Goal: Contribute content: Add original content to the website for others to see

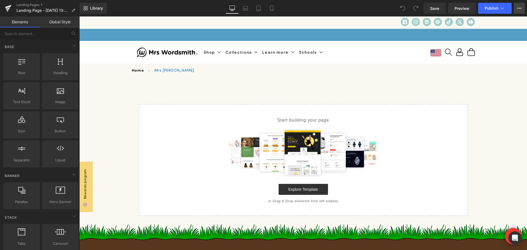
click at [520, 8] on icon at bounding box center [519, 8] width 1 height 1
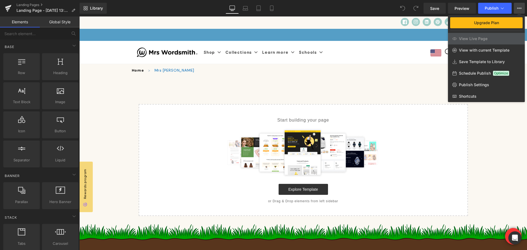
click at [520, 8] on icon at bounding box center [519, 8] width 1 height 1
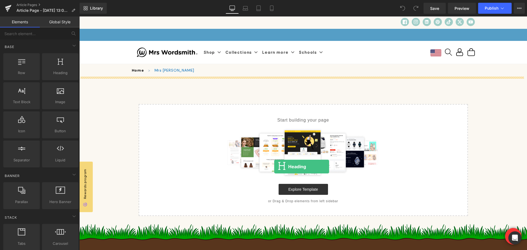
drag, startPoint x: 140, startPoint y: 87, endPoint x: 274, endPoint y: 167, distance: 156.4
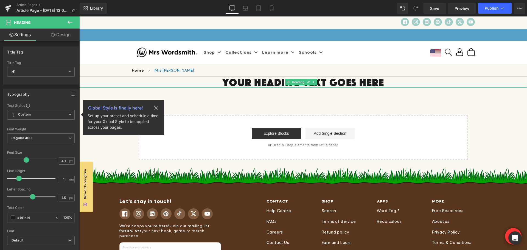
click at [283, 84] on h1 "Your heading text goes here" at bounding box center [303, 82] width 448 height 11
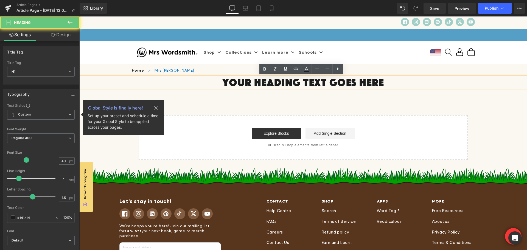
click at [283, 83] on h1 "Your heading text goes here" at bounding box center [303, 82] width 448 height 11
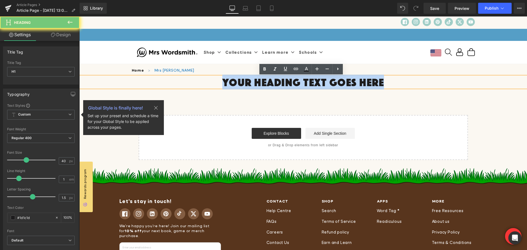
click at [283, 83] on h1 "Your heading text goes here" at bounding box center [303, 82] width 448 height 11
click at [348, 86] on h1 "Your heading text goes here" at bounding box center [303, 82] width 448 height 11
drag, startPoint x: 380, startPoint y: 80, endPoint x: 204, endPoint y: 78, distance: 176.4
click at [204, 78] on h1 "Your heading text goes here" at bounding box center [303, 82] width 448 height 11
paste div
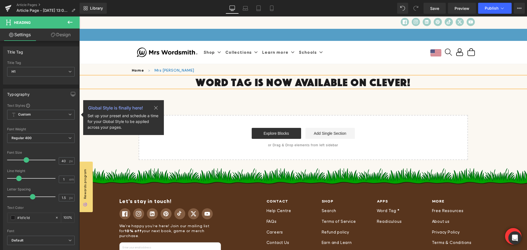
click at [223, 101] on div "Word Tag Is Now Available on Clever! Heading Select your layout" at bounding box center [303, 119] width 448 height 84
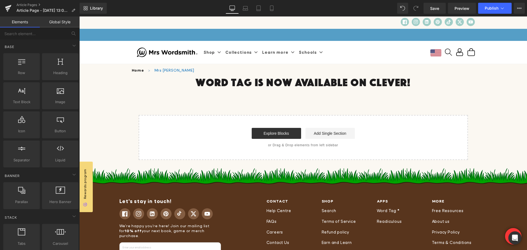
click at [243, 86] on h1 "Word Tag Is Now Available on Clever!" at bounding box center [303, 82] width 448 height 11
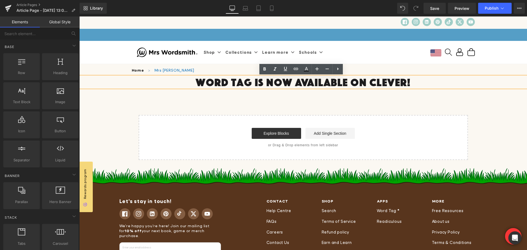
click at [246, 97] on div "Word Tag Is Now Available on Clever! Heading Select your layout" at bounding box center [303, 119] width 448 height 84
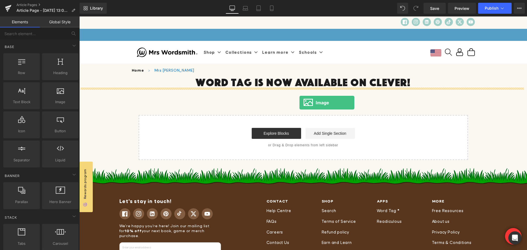
drag, startPoint x: 142, startPoint y: 110, endPoint x: 299, endPoint y: 101, distance: 157.4
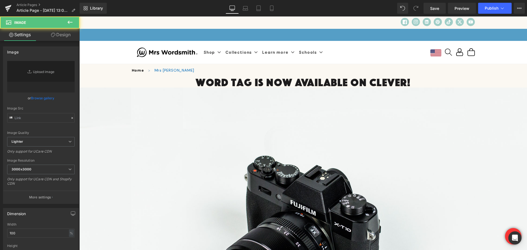
type input "//d1um8515vdn9kb.cloudfront.net/images/parallax.jpg"
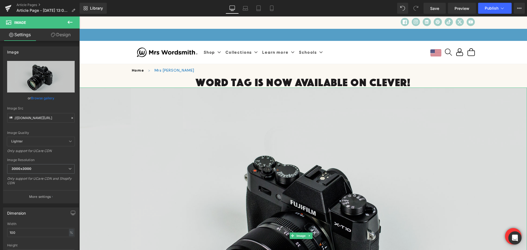
scroll to position [55, 0]
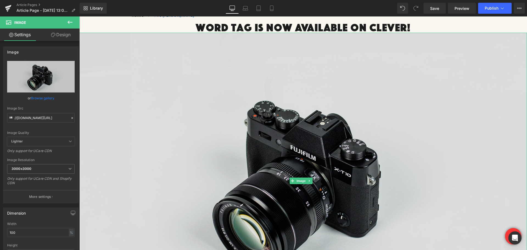
click at [216, 141] on img at bounding box center [303, 181] width 448 height 297
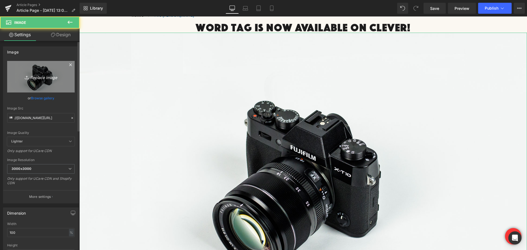
click at [30, 78] on icon "Replace Image" at bounding box center [41, 76] width 44 height 7
type input "C:\fakepath\SEOon_Blog_Header_Banner_Official_Blog_2_1_94181a23-a467-486c-8490-…"
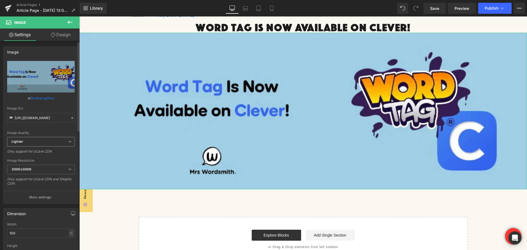
click at [50, 140] on span "Lighter" at bounding box center [41, 142] width 68 height 10
click at [50, 140] on span "Lighter" at bounding box center [39, 142] width 65 height 10
click at [59, 168] on span "3000x3000" at bounding box center [41, 170] width 68 height 10
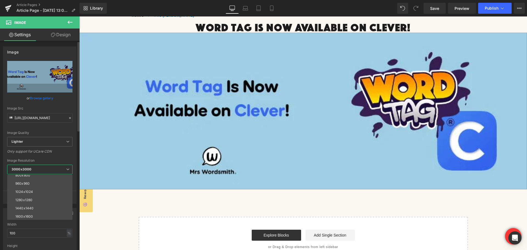
scroll to position [79, 0]
click at [32, 210] on li "2560x2560" at bounding box center [41, 208] width 68 height 8
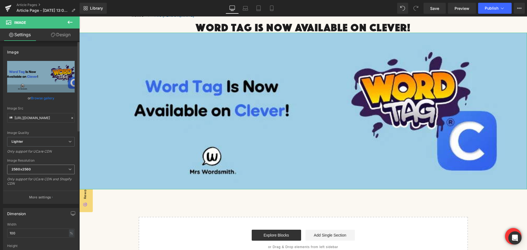
click at [40, 169] on span "2560x2560" at bounding box center [41, 170] width 68 height 10
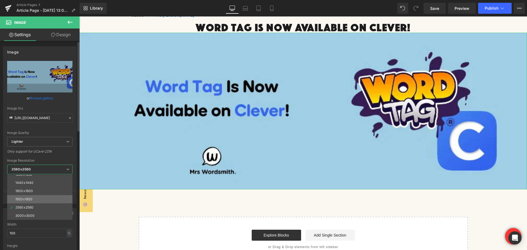
click at [31, 201] on div "1920x1920" at bounding box center [23, 199] width 17 height 4
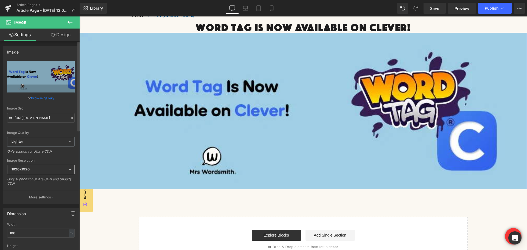
click at [42, 168] on span "1920x1920" at bounding box center [41, 170] width 68 height 10
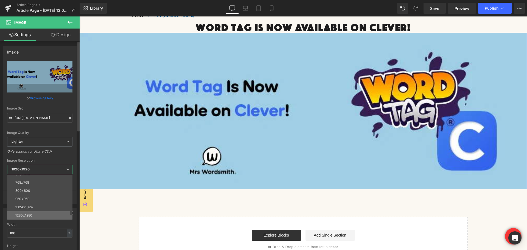
scroll to position [0, 0]
click at [35, 179] on li "100x100" at bounding box center [41, 179] width 68 height 8
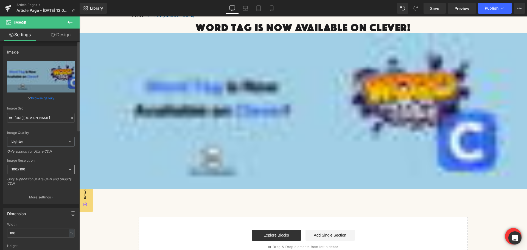
click at [42, 172] on span "100x100" at bounding box center [41, 170] width 68 height 10
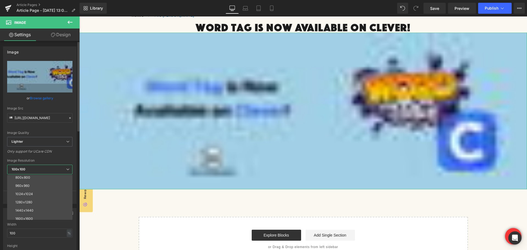
scroll to position [79, 0]
click at [41, 211] on li "2560x2560" at bounding box center [41, 208] width 68 height 8
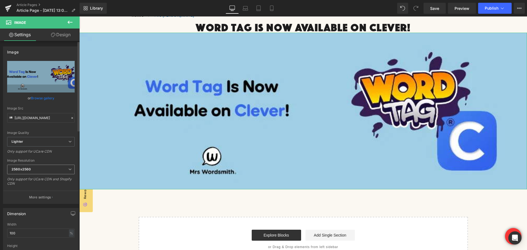
click at [47, 170] on span "2560x2560" at bounding box center [41, 170] width 68 height 10
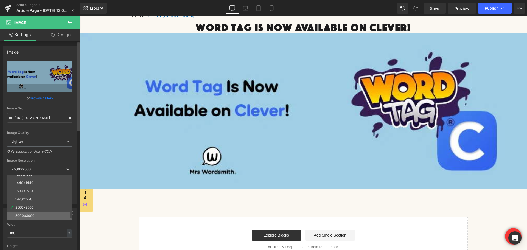
click at [32, 214] on div "3000x3000" at bounding box center [24, 216] width 19 height 4
type input "https://ucarecdn.com/9b2dbaac-1212-461d-b49b-9172abbc77f2/-/format/auto/-/previ…"
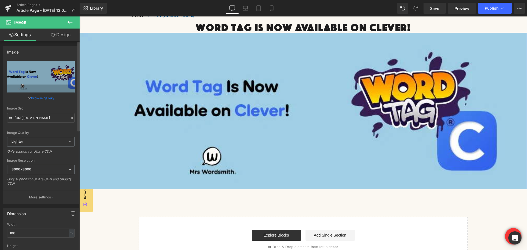
click at [49, 181] on div "Only support for UCare CDN and Shopify CDN" at bounding box center [41, 183] width 68 height 12
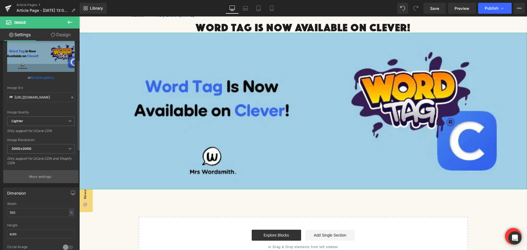
scroll to position [82, 0]
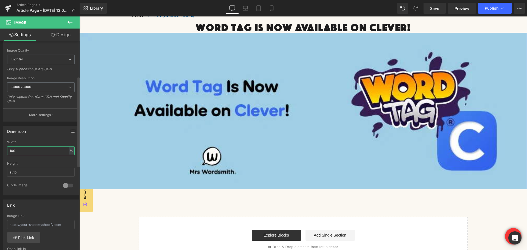
click at [18, 147] on input "100" at bounding box center [41, 150] width 68 height 9
drag, startPoint x: 15, startPoint y: 151, endPoint x: 9, endPoint y: 151, distance: 6.3
click at [9, 151] on input "100" at bounding box center [41, 150] width 68 height 9
type input "85"
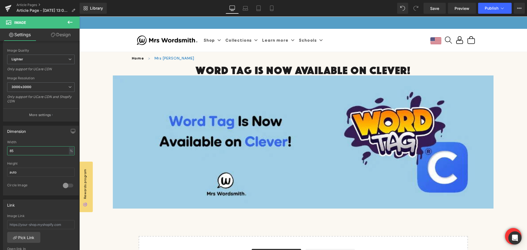
scroll to position [0, 0]
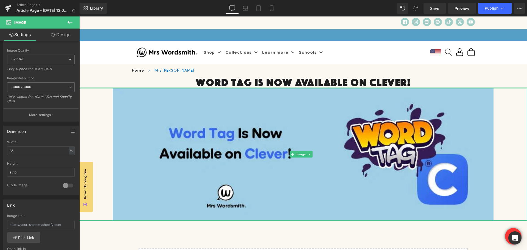
click at [182, 84] on h1 "Word Tag Is Now Available on Clever!" at bounding box center [303, 82] width 448 height 11
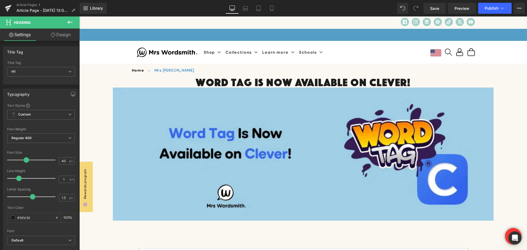
click at [68, 23] on icon at bounding box center [70, 22] width 7 height 7
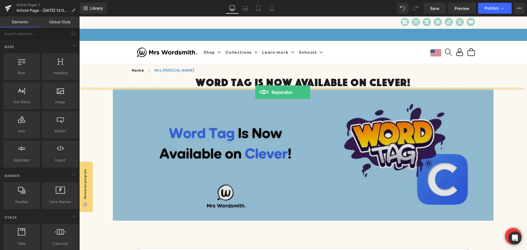
drag, startPoint x: 87, startPoint y: 176, endPoint x: 255, endPoint y: 92, distance: 188.3
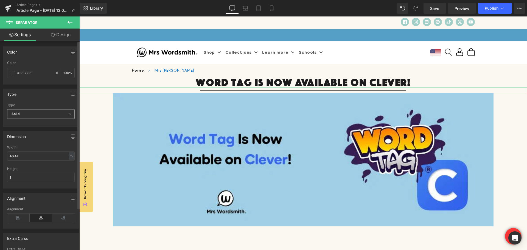
click at [68, 114] on icon at bounding box center [69, 113] width 3 height 3
click at [32, 95] on div "Type" at bounding box center [40, 94] width 75 height 10
click at [278, 89] on div at bounding box center [303, 91] width 448 height 6
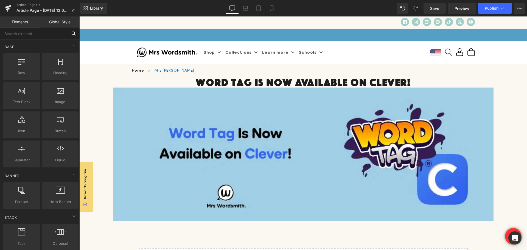
click at [35, 32] on input "text" at bounding box center [34, 33] width 68 height 12
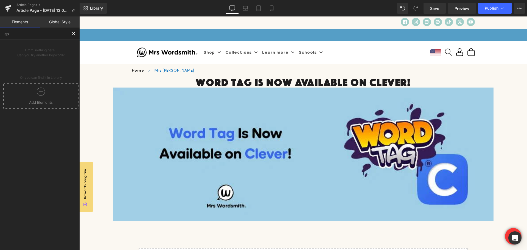
type input "s"
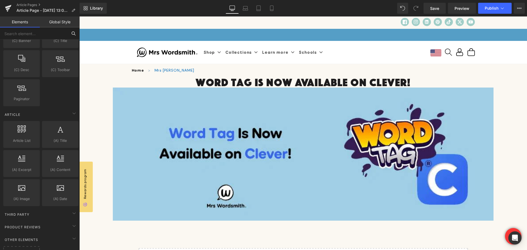
scroll to position [934, 0]
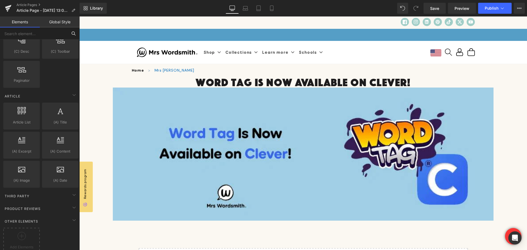
click at [79, 16] on div at bounding box center [79, 16] width 0 height 0
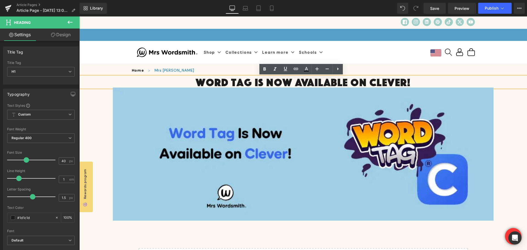
click at [432, 82] on h1 "Word Tag Is Now Available on Clever!" at bounding box center [303, 82] width 448 height 11
drag, startPoint x: 346, startPoint y: 76, endPoint x: 347, endPoint y: 79, distance: 3.1
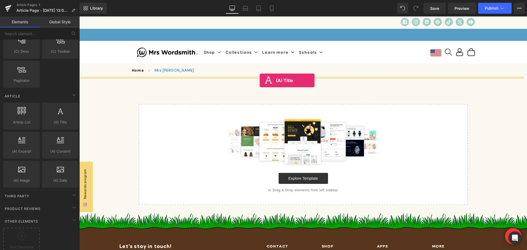
drag, startPoint x: 133, startPoint y: 138, endPoint x: 260, endPoint y: 80, distance: 139.6
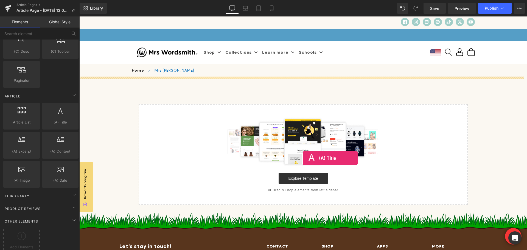
drag, startPoint x: 131, startPoint y: 140, endPoint x: 302, endPoint y: 156, distance: 171.6
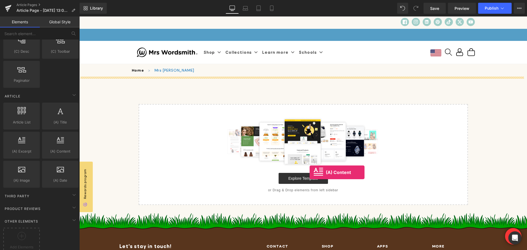
drag, startPoint x: 134, startPoint y: 168, endPoint x: 310, endPoint y: 173, distance: 175.6
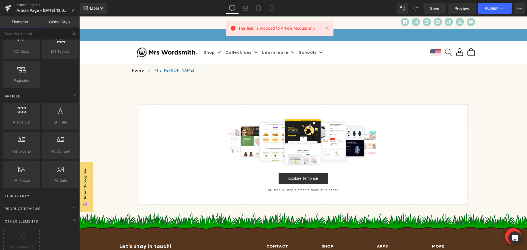
click at [274, 30] on span "This field is dropped to Article Module only." at bounding box center [277, 28] width 78 height 6
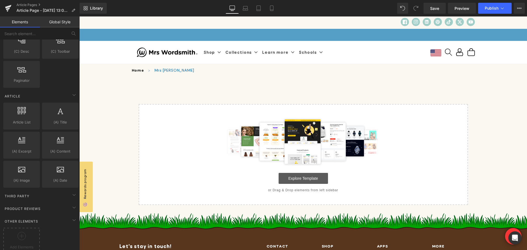
click at [298, 178] on link "Explore Template" at bounding box center [303, 178] width 49 height 11
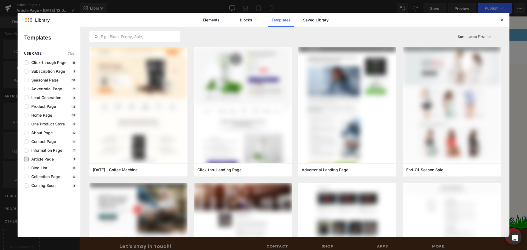
click at [27, 158] on label at bounding box center [26, 159] width 4 height 4
click at [26, 159] on input "checkbox" at bounding box center [26, 159] width 0 height 0
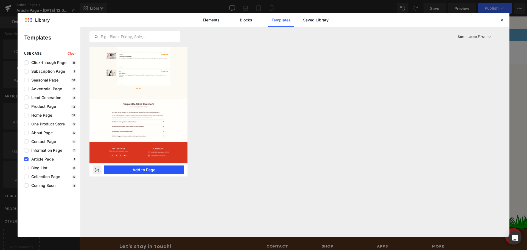
click at [130, 169] on button "Add to Page" at bounding box center [144, 170] width 80 height 9
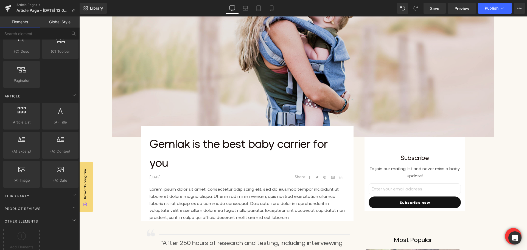
scroll to position [247, 0]
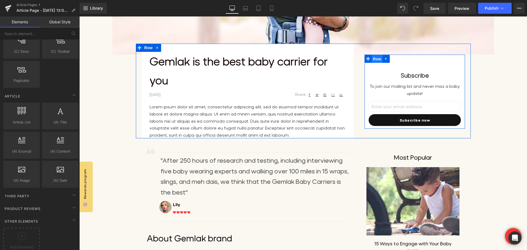
click at [372, 59] on span "Row" at bounding box center [377, 59] width 11 height 8
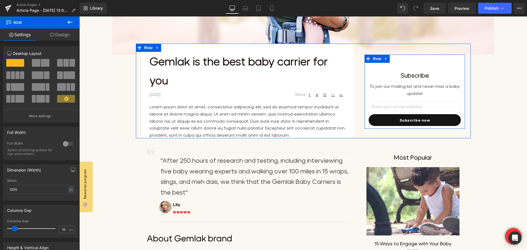
click at [369, 75] on div "Subscribe Text Block" at bounding box center [415, 75] width 93 height 10
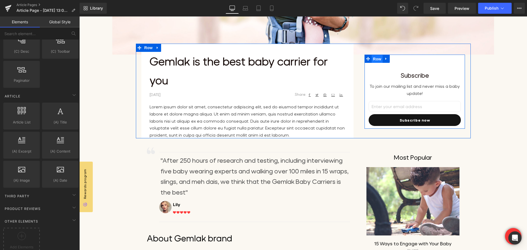
click at [374, 61] on span "Row" at bounding box center [377, 59] width 11 height 8
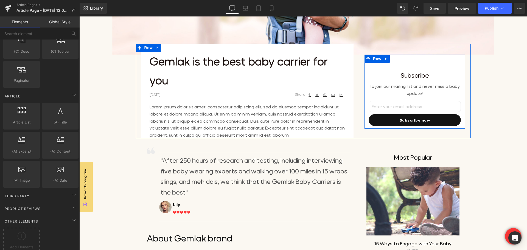
click at [365, 68] on div "Subscribe Text Block To join our mailing list and never miss a baby update! Tex…" at bounding box center [415, 92] width 101 height 74
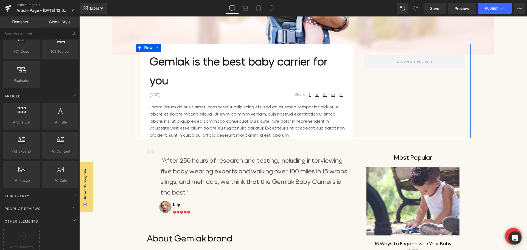
click at [404, 96] on div "Gemlak is the best baby carrier for you Text Block April 29,2020 Text Block Sha…" at bounding box center [303, 91] width 335 height 95
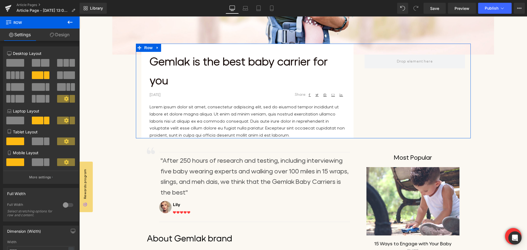
click at [346, 47] on div "Gemlak is the best baby carrier for you Text Block April 29,2020 Text Block Sha…" at bounding box center [247, 91] width 212 height 95
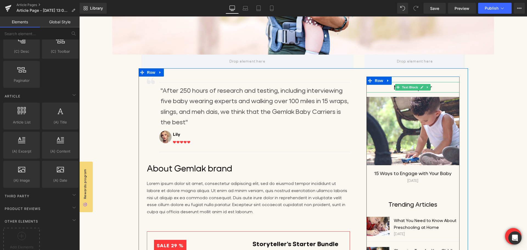
click at [374, 90] on p "Most Popular" at bounding box center [413, 87] width 93 height 10
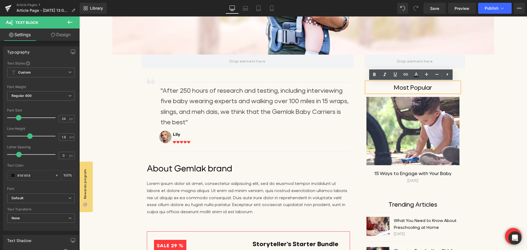
click at [367, 73] on div "Image Separator "After 250 hours of research and testing, including interviewin…" at bounding box center [304, 203] width 330 height 271
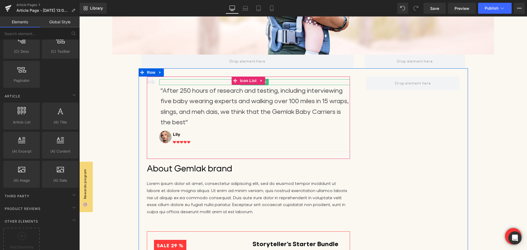
click at [333, 81] on div at bounding box center [254, 82] width 191 height 6
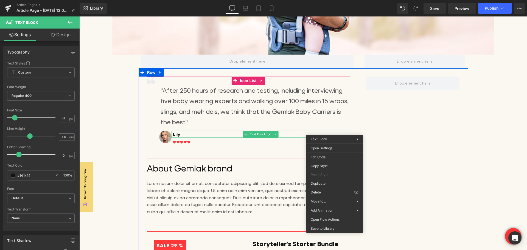
click at [152, 99] on div "Separator "After 250 hours of research and testing, including interviewing five…" at bounding box center [248, 116] width 203 height 78
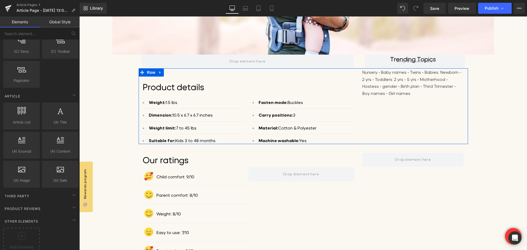
click at [140, 78] on div "Product details Text Block Weight: 1.5 lbs Text Block Separator Dimension: 10.5…" at bounding box center [249, 110] width 220 height 67
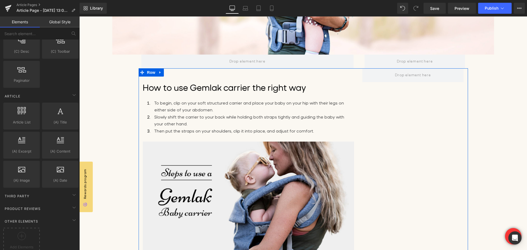
click at [139, 84] on div "How to use Gemlak carrier the right way Text Block To begin, clip on your soft …" at bounding box center [249, 159] width 220 height 183
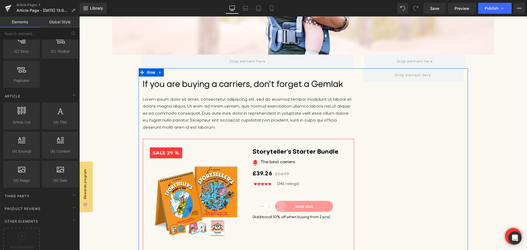
click at [140, 86] on div "If you are buying a carriers, don’t forget a Gemlak Text Block Lorem ipsum dolo…" at bounding box center [249, 199] width 220 height 262
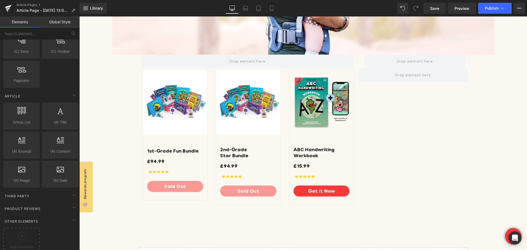
click at [136, 90] on div "Image Row Row Sale Off (P) Image 1st-Grade Fun Bundle" at bounding box center [303, 60] width 448 height 463
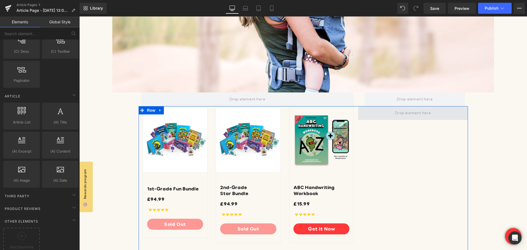
scroll to position [165, 0]
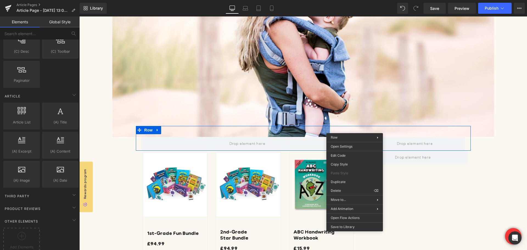
drag, startPoint x: 428, startPoint y: 208, endPoint x: 349, endPoint y: 191, distance: 81.1
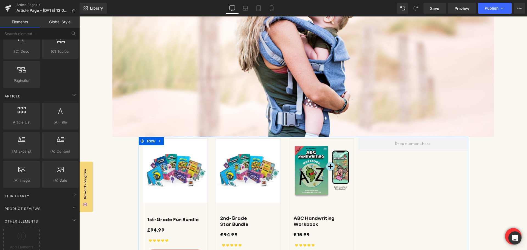
click at [384, 168] on div "Sale Off (P) Image 1st-Grade Fun Bundle (P) Title £94.99 (P) Price Icon" at bounding box center [304, 213] width 330 height 152
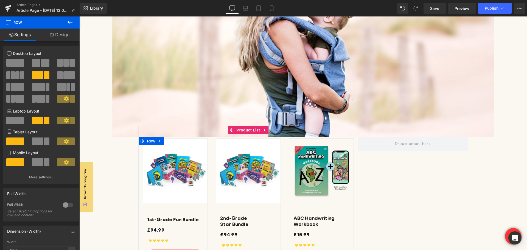
click at [282, 147] on div "Sale Off (P) Image 2nd-Grade Star Bundle (P) Title £94.99" at bounding box center [248, 206] width 73 height 144
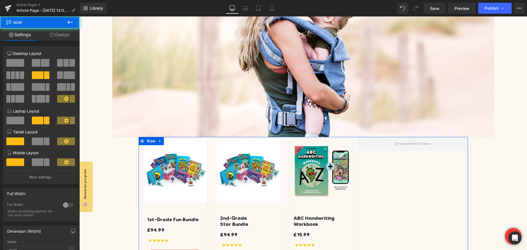
click at [391, 170] on div "Sale Off (P) Image 1st-Grade Fun Bundle (P) Title £94.99 (P) Price Icon" at bounding box center [304, 213] width 330 height 152
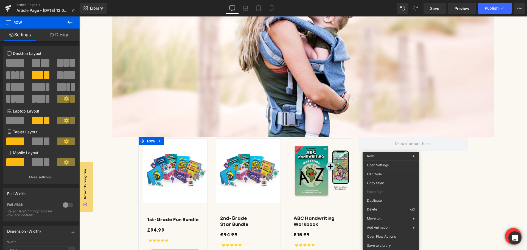
drag, startPoint x: 460, startPoint y: 218, endPoint x: 381, endPoint y: 201, distance: 81.2
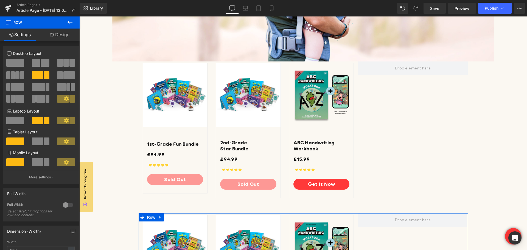
scroll to position [196, 0]
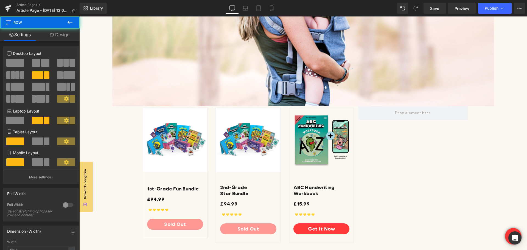
click at [369, 148] on div "Sale Off (P) Image 1st-Grade Fun Bundle (P) Title £94.99 (P) Price Icon" at bounding box center [304, 182] width 330 height 152
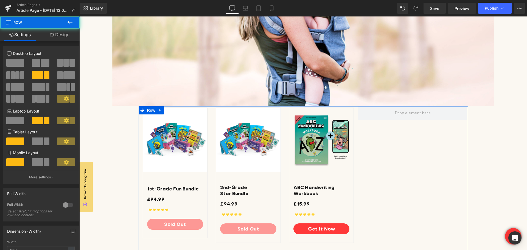
click at [421, 128] on div "Sale Off (P) Image 1st-Grade Fun Bundle (P) Title £94.99 (P) Price Icon" at bounding box center [304, 182] width 330 height 152
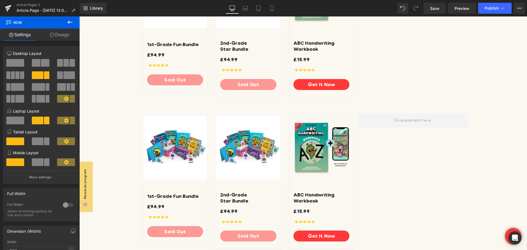
scroll to position [360, 0]
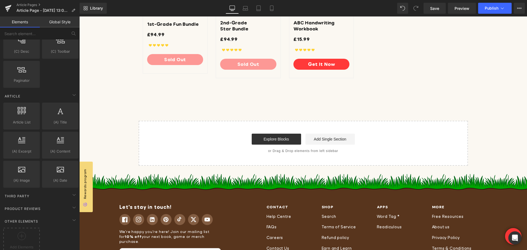
click at [402, 141] on div "Explore Blocks Add Single Section" at bounding box center [304, 139] width 312 height 11
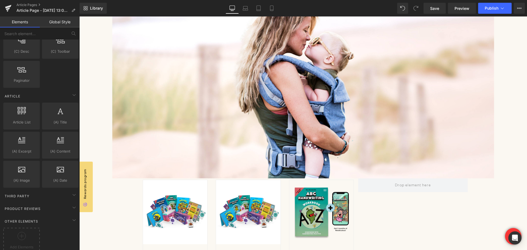
scroll to position [58, 0]
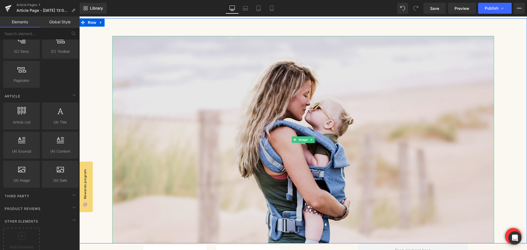
click at [247, 119] on img at bounding box center [303, 140] width 382 height 208
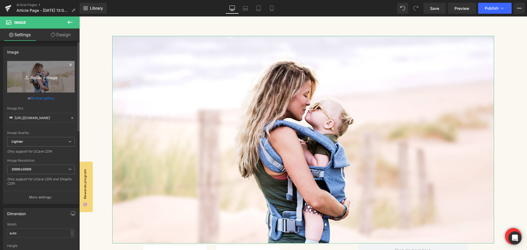
click at [42, 79] on icon "Replace Image" at bounding box center [41, 76] width 44 height 7
type input "C:\fakepath\SEOon_Blog_Header_Banner_Official_Blog_2_1_94181a23-a467-486c-8490-…"
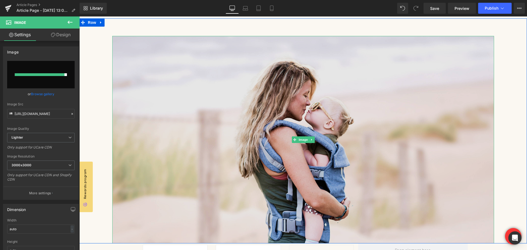
type input "https://ucarecdn.com/949e1706-f52b-4aee-8574-460d9b1dc7b3/-/format/auto/-/previ…"
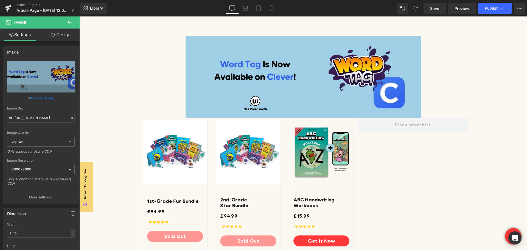
scroll to position [0, 0]
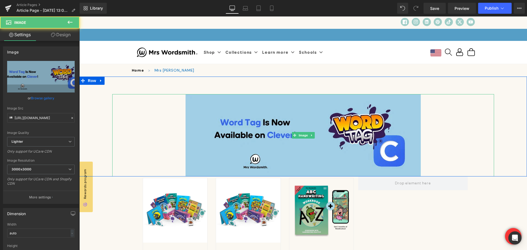
click at [152, 133] on div at bounding box center [303, 135] width 382 height 82
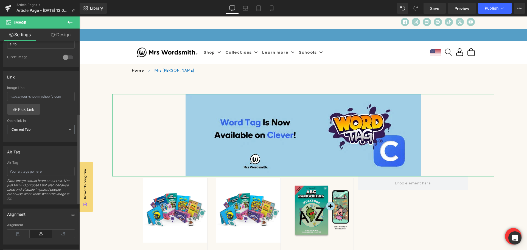
scroll to position [169, 0]
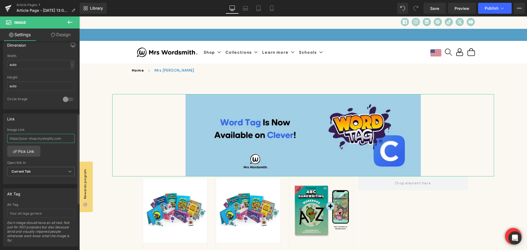
click at [67, 137] on input "text" at bounding box center [41, 138] width 68 height 9
click at [66, 137] on input "text" at bounding box center [41, 138] width 68 height 9
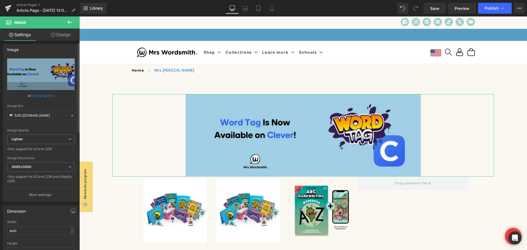
scroll to position [0, 0]
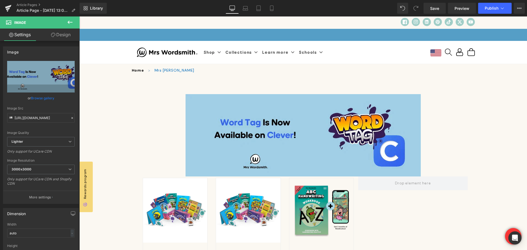
click at [68, 24] on icon at bounding box center [70, 22] width 7 height 7
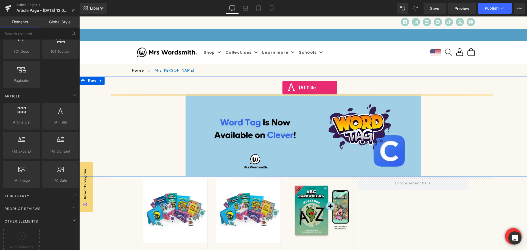
drag, startPoint x: 137, startPoint y: 137, endPoint x: 283, endPoint y: 88, distance: 153.9
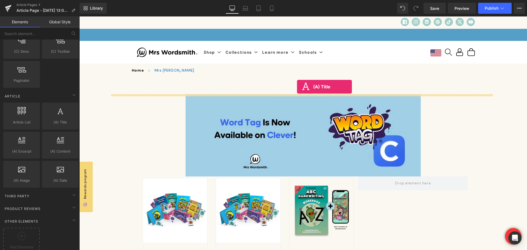
drag, startPoint x: 140, startPoint y: 132, endPoint x: 297, endPoint y: 87, distance: 163.6
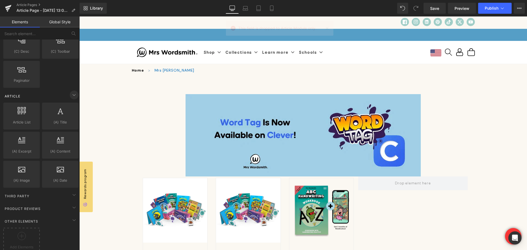
click at [74, 98] on icon at bounding box center [74, 95] width 7 height 7
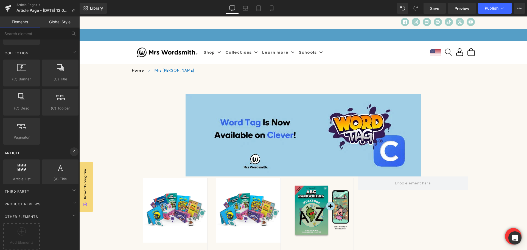
scroll to position [855, 0]
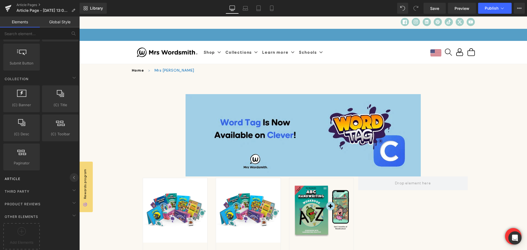
click at [73, 174] on icon at bounding box center [74, 177] width 7 height 7
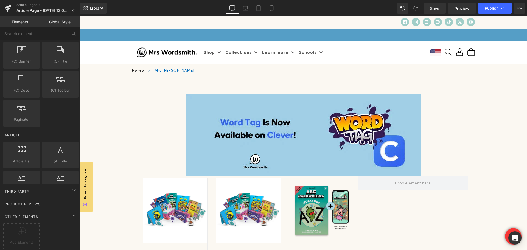
scroll to position [934, 0]
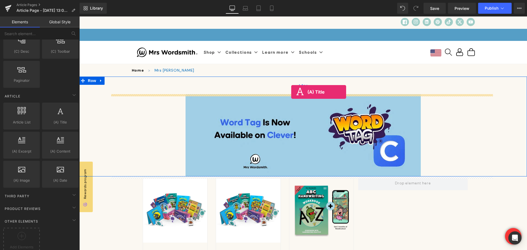
drag, startPoint x: 137, startPoint y: 140, endPoint x: 291, endPoint y: 92, distance: 161.5
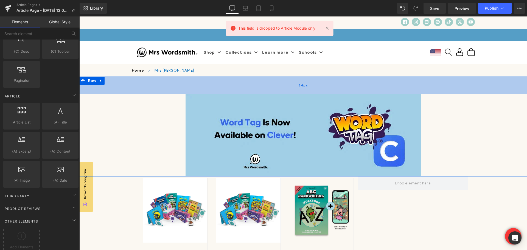
click at [303, 84] on span "64px" at bounding box center [304, 85] width 10 height 5
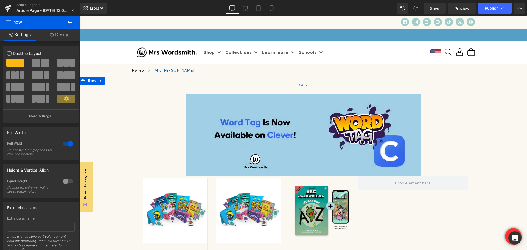
click at [303, 84] on span "64px" at bounding box center [304, 85] width 10 height 5
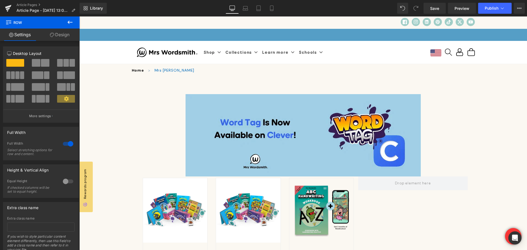
click at [71, 22] on icon at bounding box center [70, 22] width 7 height 7
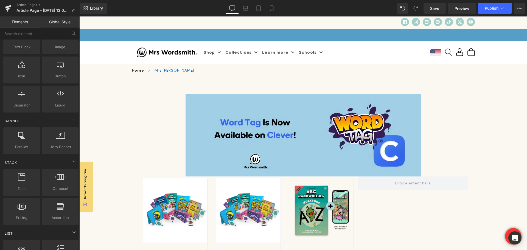
scroll to position [0, 0]
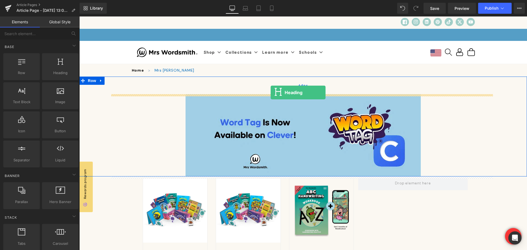
drag, startPoint x: 131, startPoint y: 88, endPoint x: 275, endPoint y: 90, distance: 144.0
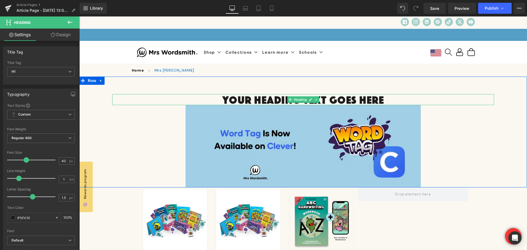
click at [171, 98] on h1 "Your heading text goes here" at bounding box center [303, 99] width 382 height 11
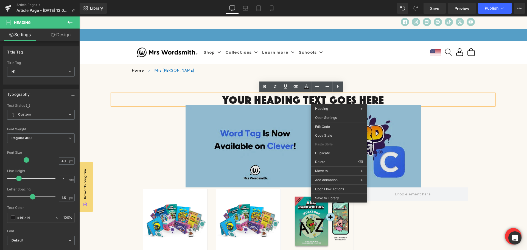
drag, startPoint x: 404, startPoint y: 178, endPoint x: 325, endPoint y: 161, distance: 81.1
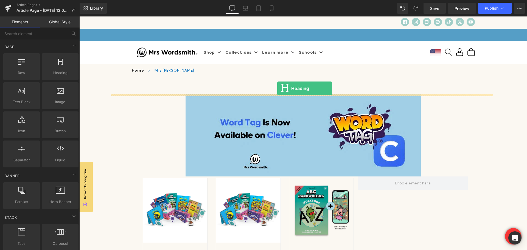
drag, startPoint x: 140, startPoint y: 80, endPoint x: 277, endPoint y: 88, distance: 137.3
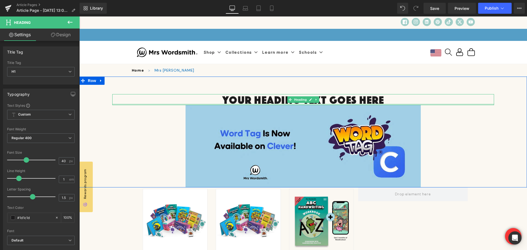
click at [260, 104] on div at bounding box center [303, 104] width 382 height 1
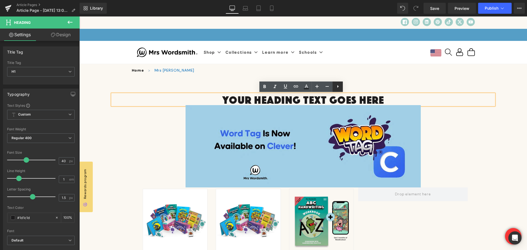
click at [338, 86] on icon at bounding box center [338, 86] width 1 height 3
click at [350, 87] on icon at bounding box center [348, 86] width 7 height 7
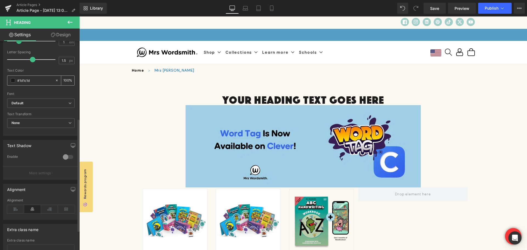
scroll to position [180, 0]
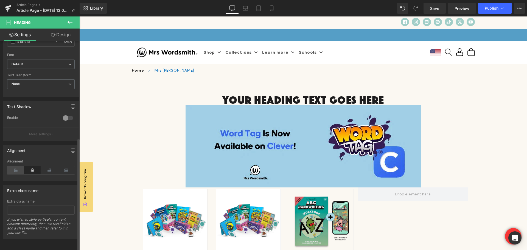
click at [13, 166] on icon at bounding box center [15, 170] width 17 height 8
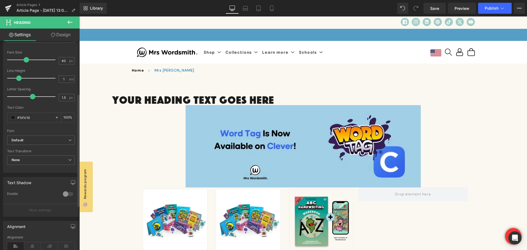
scroll to position [98, 0]
click at [36, 163] on span "None" at bounding box center [41, 163] width 68 height 10
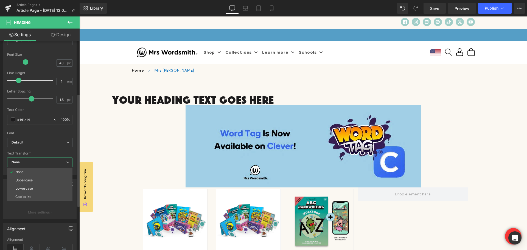
click at [36, 163] on span "None" at bounding box center [39, 163] width 65 height 10
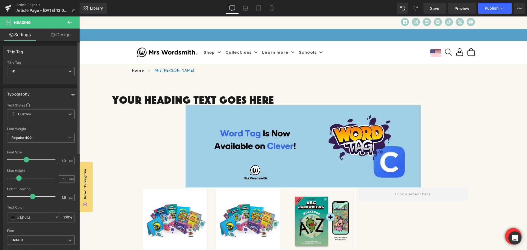
scroll to position [0, 0]
click at [63, 112] on span "Custom Setup Global Style" at bounding box center [41, 115] width 68 height 10
click at [63, 112] on span "Custom Setup Global Style" at bounding box center [39, 115] width 65 height 10
click at [62, 32] on link "Design" at bounding box center [61, 35] width 40 height 12
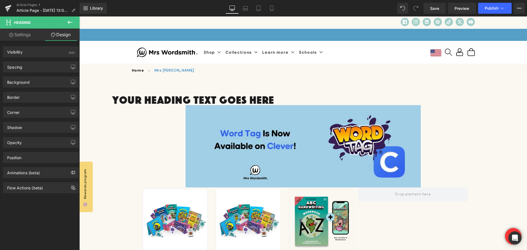
type input "0"
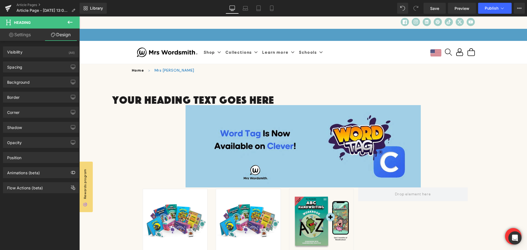
type input "0"
click at [30, 67] on div "Spacing" at bounding box center [40, 67] width 75 height 10
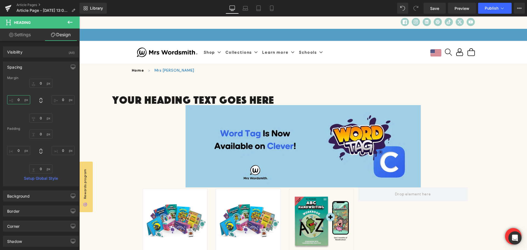
click at [20, 100] on input "0" at bounding box center [18, 99] width 23 height 9
type input "20"
click at [39, 100] on icon at bounding box center [40, 100] width 5 height 5
type input "20"
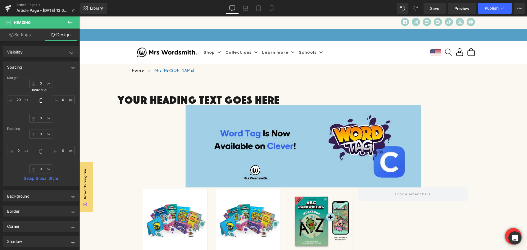
type input "20"
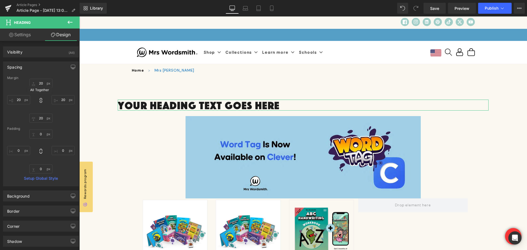
click at [39, 100] on icon at bounding box center [40, 100] width 5 height 5
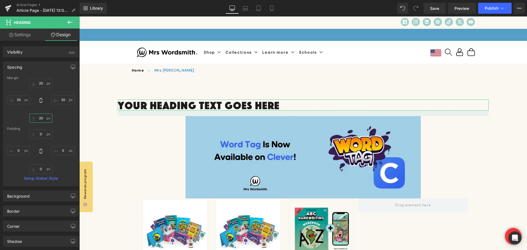
click at [41, 115] on input "20" at bounding box center [40, 118] width 23 height 9
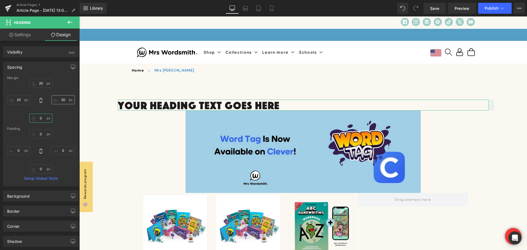
type input "0"
click at [61, 101] on input "20" at bounding box center [63, 99] width 23 height 9
type input "0"
click at [41, 82] on input "20" at bounding box center [40, 83] width 23 height 9
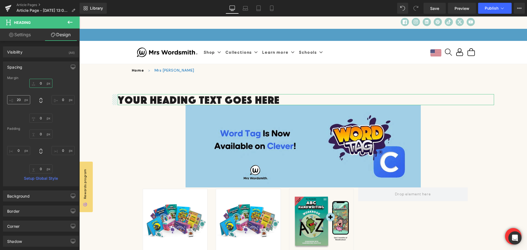
type input "0"
click at [22, 101] on input "20" at bounding box center [18, 99] width 23 height 9
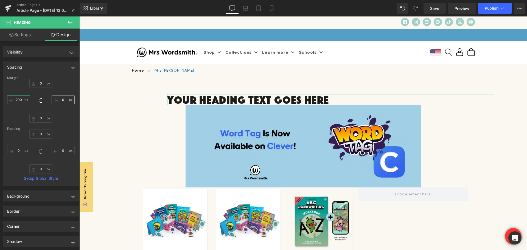
type input "200"
click at [61, 101] on input "0" at bounding box center [63, 99] width 23 height 9
type input "200"
click at [66, 121] on div "0 0 200 200 0 0 200 200" at bounding box center [41, 101] width 68 height 44
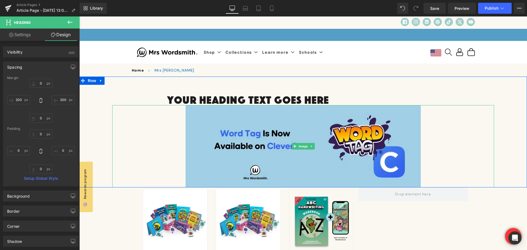
click at [182, 137] on div at bounding box center [303, 146] width 382 height 82
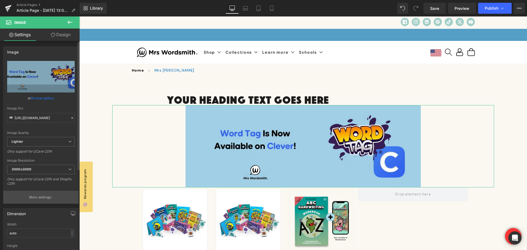
click at [54, 202] on button "More settings" at bounding box center [40, 197] width 75 height 13
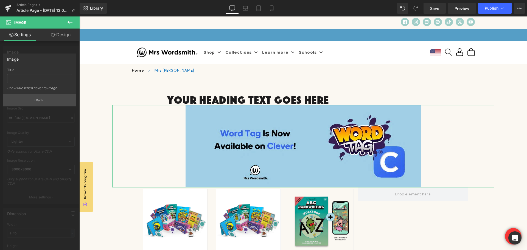
click at [39, 103] on button "Back" at bounding box center [39, 100] width 73 height 12
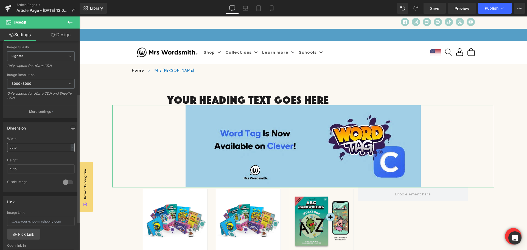
scroll to position [110, 0]
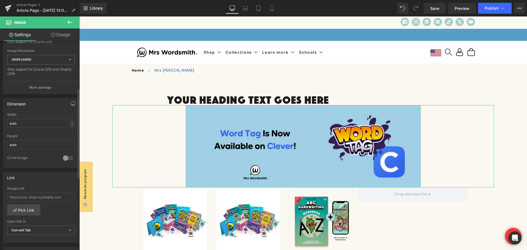
click at [71, 122] on div "-" at bounding box center [72, 123] width 3 height 7
click at [69, 129] on li "%" at bounding box center [71, 132] width 7 height 8
click at [32, 124] on input "auto" at bounding box center [41, 123] width 68 height 9
drag, startPoint x: 18, startPoint y: 124, endPoint x: 7, endPoint y: 124, distance: 11.0
click at [7, 124] on input "auto" at bounding box center [41, 123] width 68 height 9
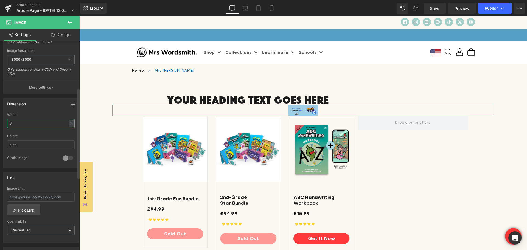
type input "80"
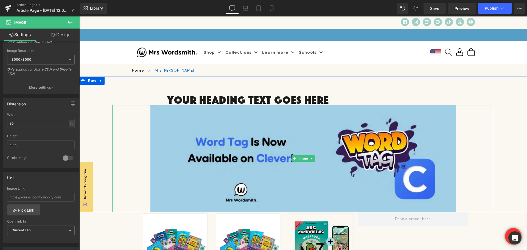
click at [202, 99] on h1 "Your heading text goes here" at bounding box center [303, 99] width 272 height 11
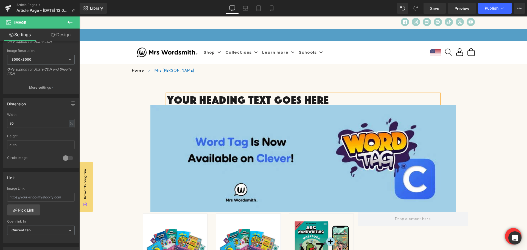
click at [202, 99] on h1 "Your heading text goes here" at bounding box center [303, 99] width 272 height 11
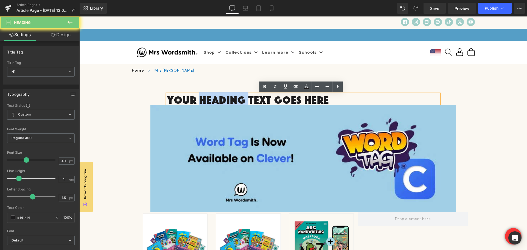
click at [202, 99] on h1 "Your heading text goes here" at bounding box center [303, 99] width 272 height 11
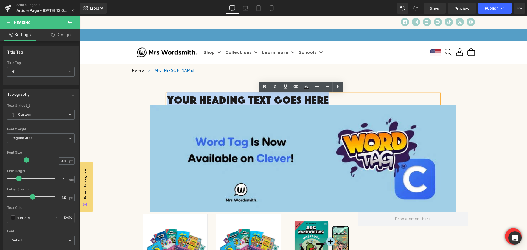
click at [202, 99] on h1 "Your heading text goes here" at bounding box center [303, 99] width 272 height 11
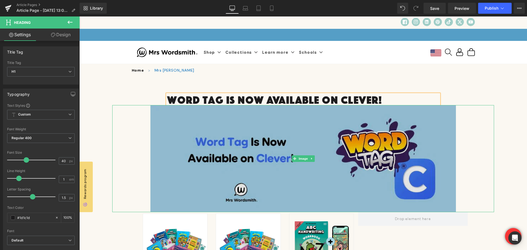
click at [152, 117] on img at bounding box center [304, 158] width 306 height 107
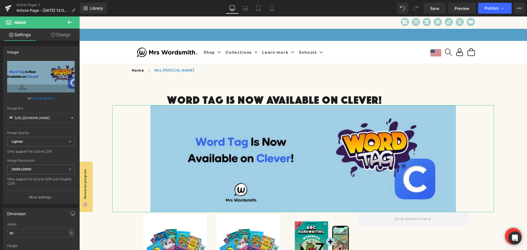
click at [59, 35] on link "Design" at bounding box center [61, 35] width 40 height 12
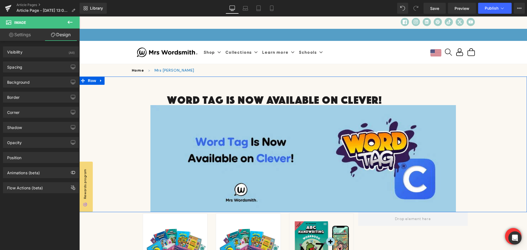
click at [149, 99] on div "Word Tag Is Now Available on Clever! Heading Image" at bounding box center [303, 153] width 382 height 118
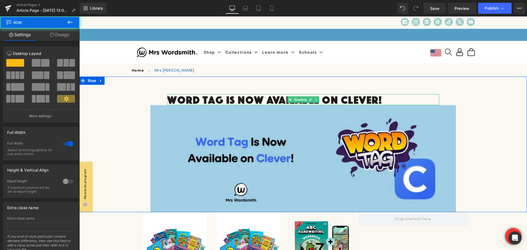
click at [204, 96] on h1 "Word Tag Is Now Available on Clever!" at bounding box center [303, 99] width 272 height 11
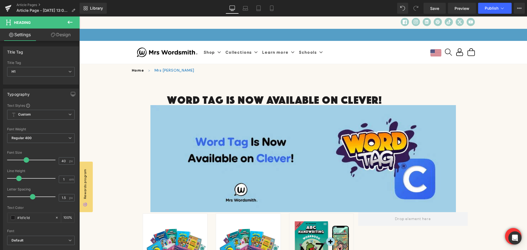
click at [57, 34] on link "Design" at bounding box center [61, 35] width 40 height 12
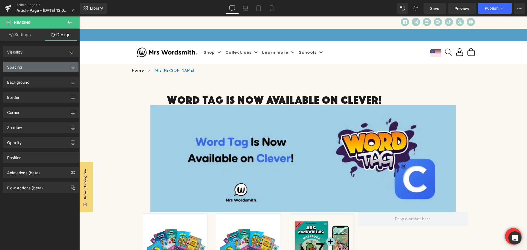
click at [22, 68] on div "Spacing" at bounding box center [14, 66] width 15 height 8
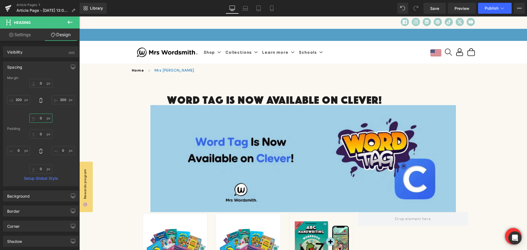
click at [40, 116] on input "0" at bounding box center [40, 118] width 23 height 9
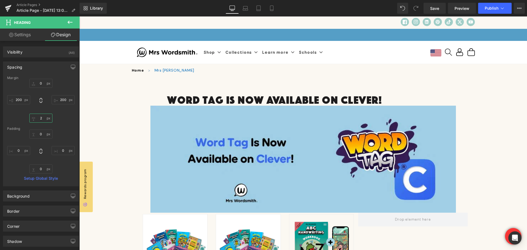
type input "20"
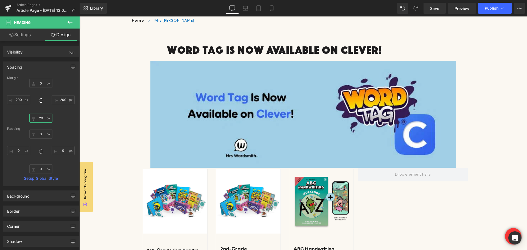
scroll to position [27, 0]
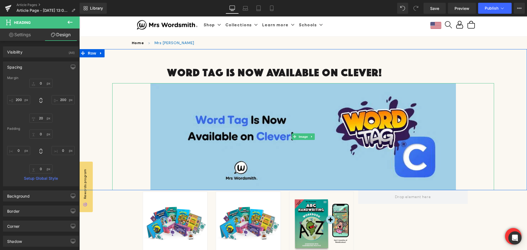
click at [135, 134] on div at bounding box center [303, 136] width 382 height 107
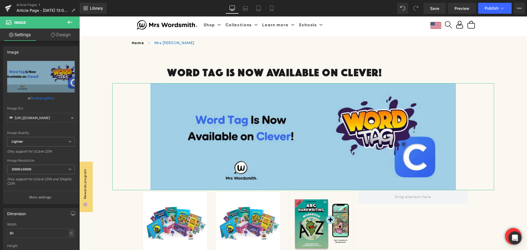
click at [60, 35] on link "Design" at bounding box center [61, 35] width 40 height 12
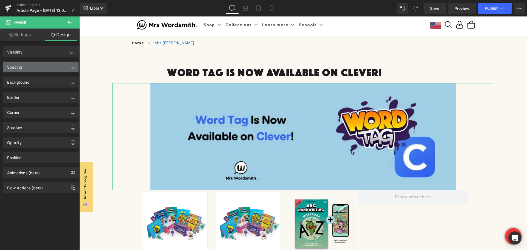
click at [28, 69] on div "Spacing" at bounding box center [40, 67] width 75 height 10
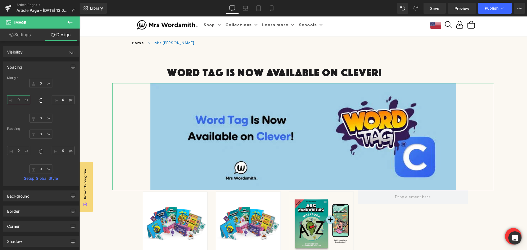
click at [21, 100] on input "0" at bounding box center [18, 99] width 23 height 9
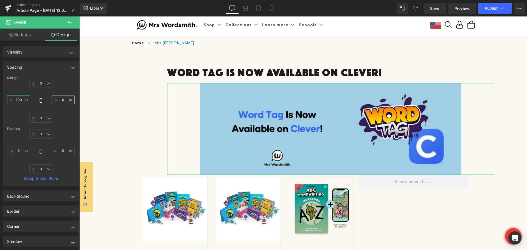
type input "200"
click at [62, 99] on input "0" at bounding box center [63, 99] width 23 height 9
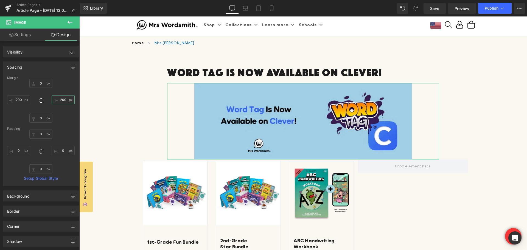
type input "200"
click at [23, 36] on link "Settings" at bounding box center [20, 35] width 40 height 12
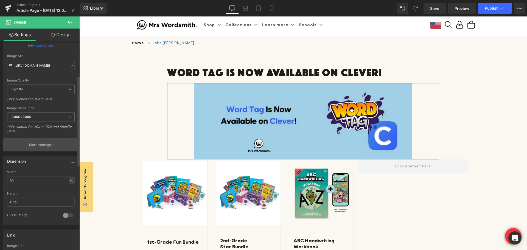
scroll to position [82, 0]
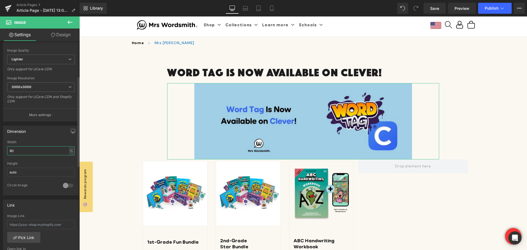
click at [13, 147] on input "80" at bounding box center [41, 150] width 68 height 9
type input "8"
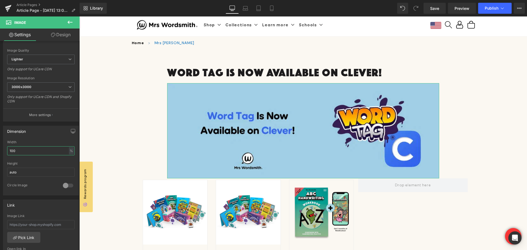
type input "100"
click at [62, 37] on link "Design" at bounding box center [61, 35] width 40 height 12
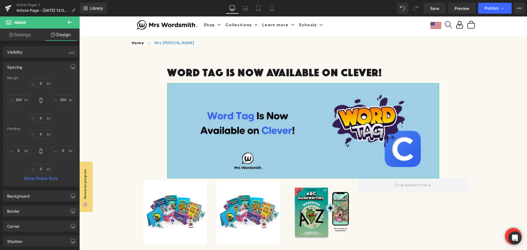
type input "0"
type input "200"
type input "0"
type input "200"
type input "0"
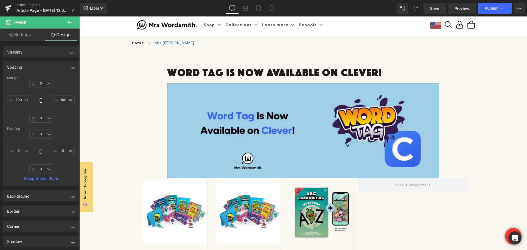
type input "0"
click at [41, 119] on input "0" at bounding box center [40, 118] width 23 height 9
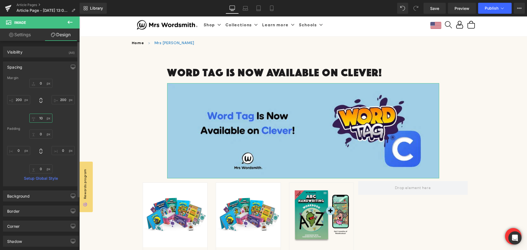
type input "1"
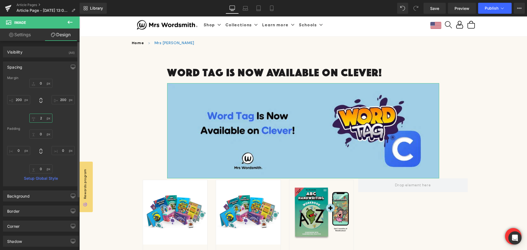
type input "20"
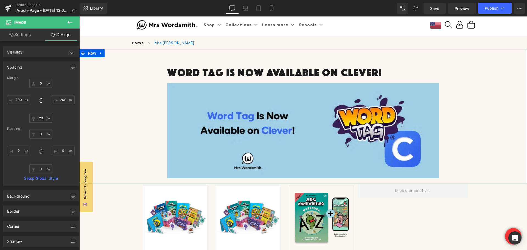
click at [144, 159] on div "Word Tag Is Now Available on Clever! Heading Image" at bounding box center [303, 125] width 382 height 117
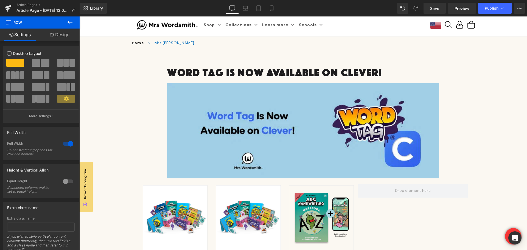
click at [68, 22] on icon at bounding box center [70, 22] width 7 height 7
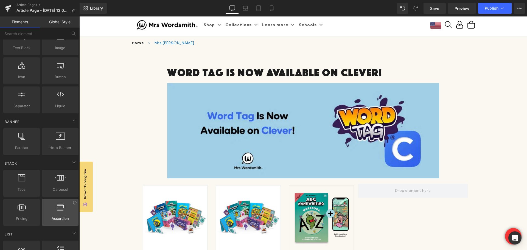
scroll to position [0, 0]
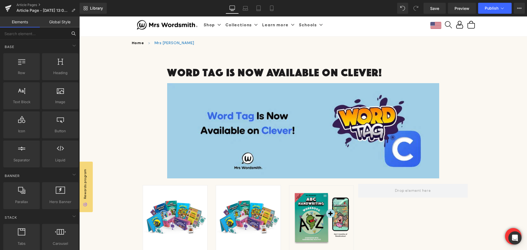
click at [42, 34] on input "text" at bounding box center [34, 33] width 68 height 12
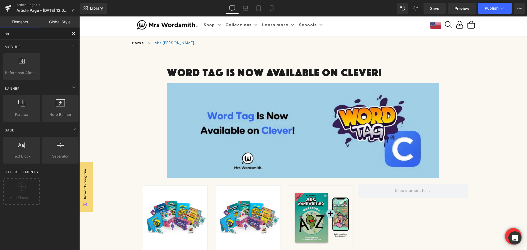
type input "p"
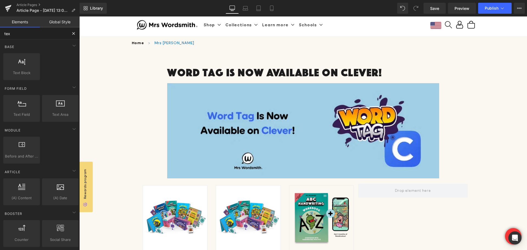
type input "text"
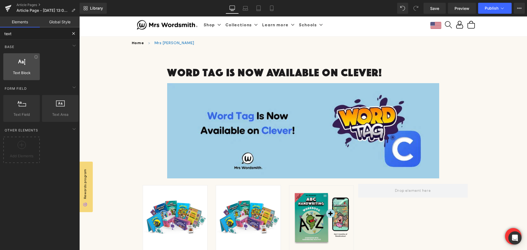
click at [24, 74] on span "Text Block" at bounding box center [21, 73] width 33 height 6
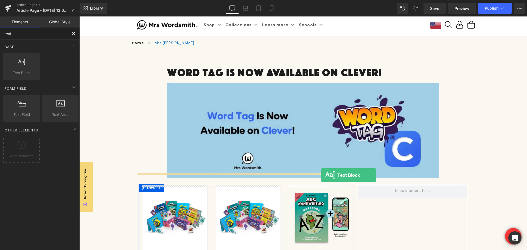
drag, startPoint x: 101, startPoint y: 85, endPoint x: 321, endPoint y: 175, distance: 238.2
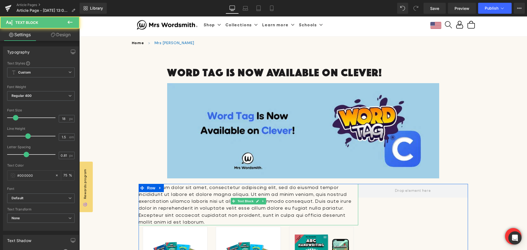
click at [327, 207] on p "Lorem ipsum dolor sit amet, consectetur adipiscing elit, sed do eiusmod tempor …" at bounding box center [249, 204] width 220 height 41
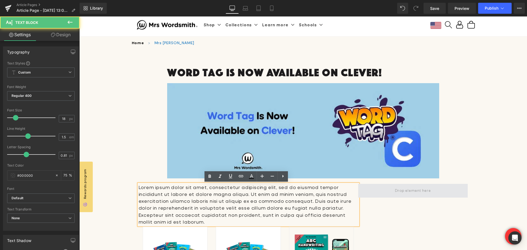
click at [380, 191] on span at bounding box center [413, 191] width 110 height 14
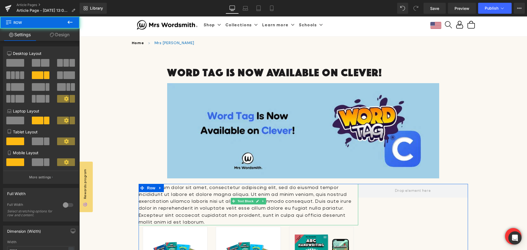
click at [227, 193] on p "Lorem ipsum dolor sit amet, consectetur adipiscing elit, sed do eiusmod tempor …" at bounding box center [249, 204] width 220 height 41
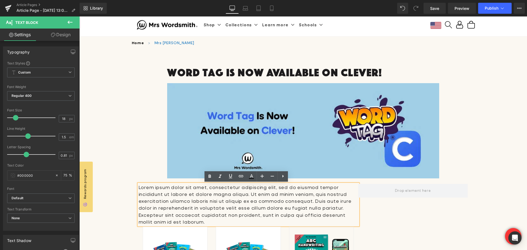
click at [131, 227] on div "Word Tag Is Now Available on Clever! Heading Image Row 64px Lorem ipsum dolor s…" at bounding box center [303, 249] width 448 height 401
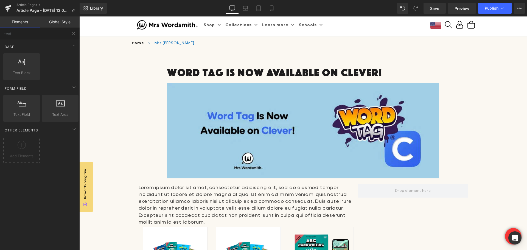
click at [79, 16] on div at bounding box center [79, 16] width 0 height 0
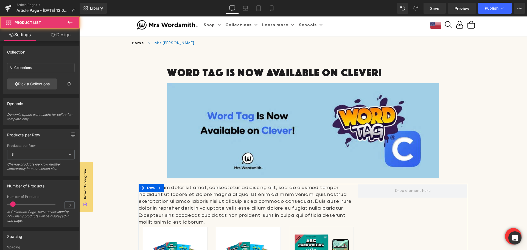
click at [252, 189] on p "Lorem ipsum dolor sit amet, consectetur adipiscing elit, sed do eiusmod tempor …" at bounding box center [249, 204] width 220 height 41
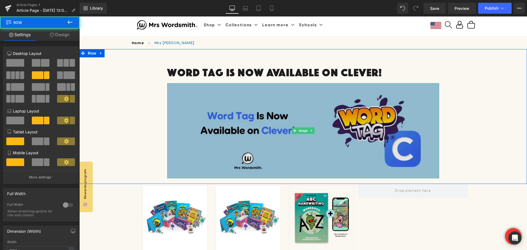
click at [319, 148] on img at bounding box center [303, 130] width 272 height 95
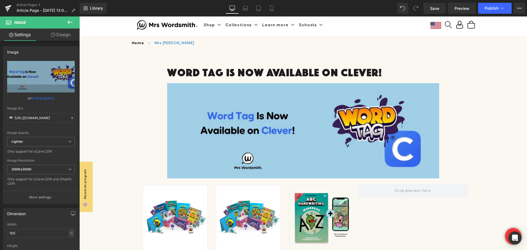
click at [71, 20] on icon at bounding box center [70, 22] width 7 height 7
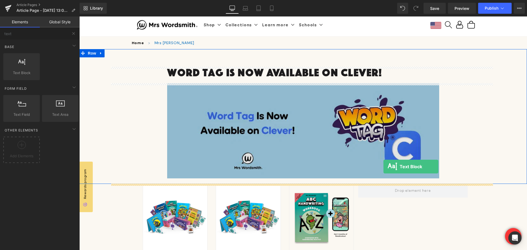
drag, startPoint x: 95, startPoint y: 77, endPoint x: 384, endPoint y: 167, distance: 302.5
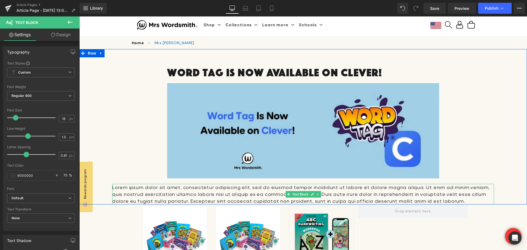
click at [321, 188] on p "Lorem ipsum dolor sit amet, consectetur adipiscing elit, sed do eiusmod tempor …" at bounding box center [303, 194] width 382 height 21
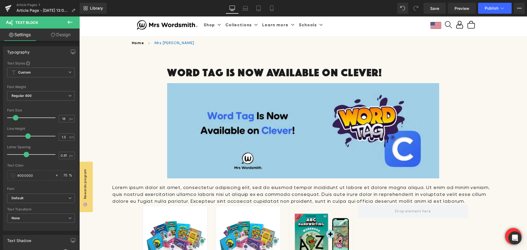
click at [62, 39] on link "Design" at bounding box center [61, 35] width 40 height 12
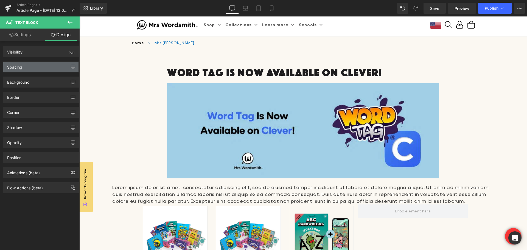
click at [31, 63] on div "Spacing" at bounding box center [40, 67] width 75 height 10
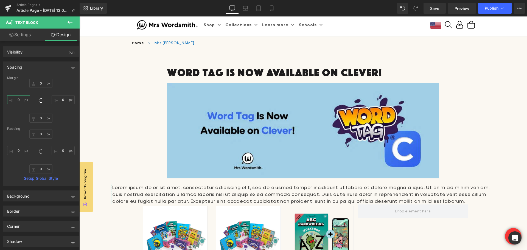
click at [18, 99] on input "0" at bounding box center [18, 99] width 23 height 9
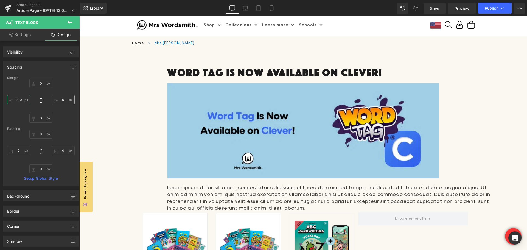
type input "200"
click at [61, 101] on input "0" at bounding box center [63, 99] width 23 height 9
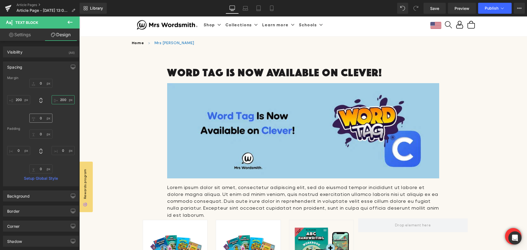
type input "200"
click at [43, 118] on input "0" at bounding box center [40, 118] width 23 height 9
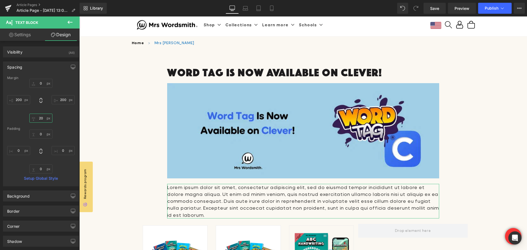
type input "20"
click at [40, 79] on div "Margin" at bounding box center [41, 78] width 68 height 4
click at [41, 85] on input "0" at bounding box center [40, 83] width 23 height 9
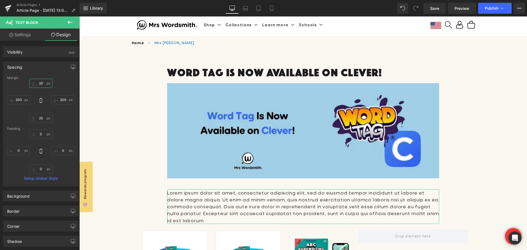
type input "20"
click at [61, 89] on div "20 20 200 200 20 20 200 200" at bounding box center [41, 101] width 68 height 44
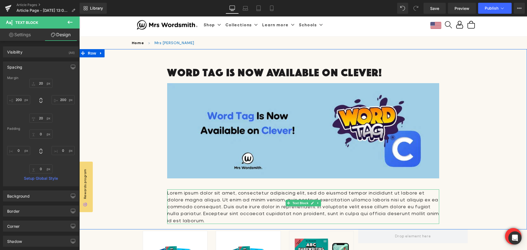
drag, startPoint x: 284, startPoint y: 199, endPoint x: 276, endPoint y: 200, distance: 7.7
click at [284, 199] on p "Lorem ipsum dolor sit amet, consectetur adipiscing elit, sed do eiusmod tempor …" at bounding box center [303, 207] width 272 height 35
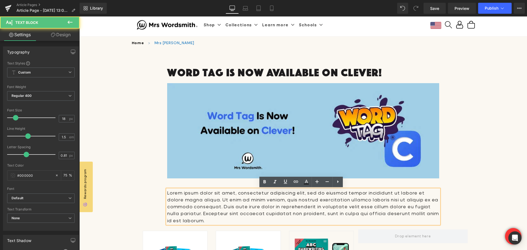
click at [221, 196] on p "Lorem ipsum dolor sit amet, consectetur adipiscing elit, sed do eiusmod tempor …" at bounding box center [303, 207] width 272 height 35
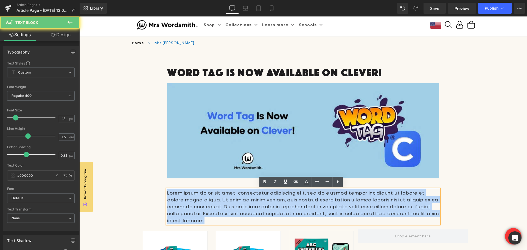
click at [221, 196] on p "Lorem ipsum dolor sit amet, consectetur adipiscing elit, sed do eiusmod tempor …" at bounding box center [303, 207] width 272 height 35
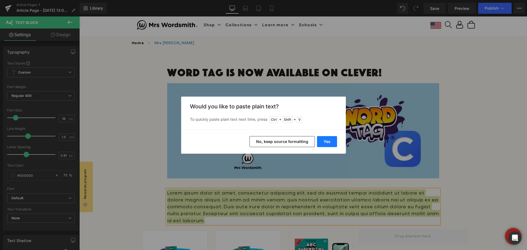
click at [330, 140] on button "Yes" at bounding box center [327, 141] width 20 height 11
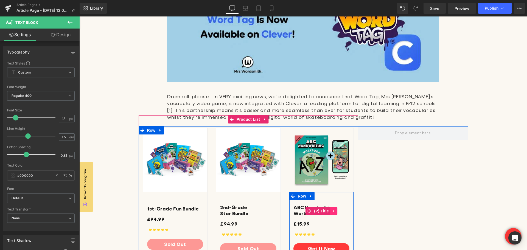
scroll to position [55, 0]
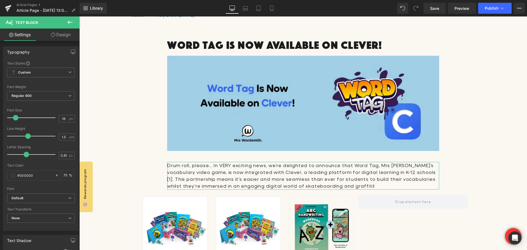
click at [52, 32] on link "Design" at bounding box center [61, 35] width 40 height 12
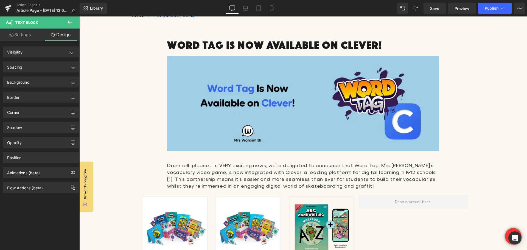
click at [69, 20] on icon at bounding box center [70, 22] width 7 height 7
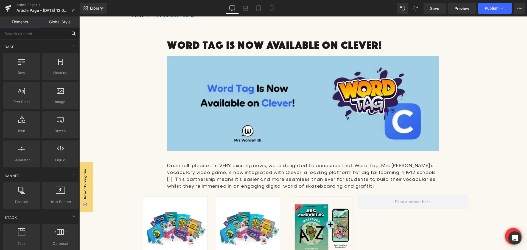
click at [31, 34] on input "text" at bounding box center [34, 33] width 68 height 12
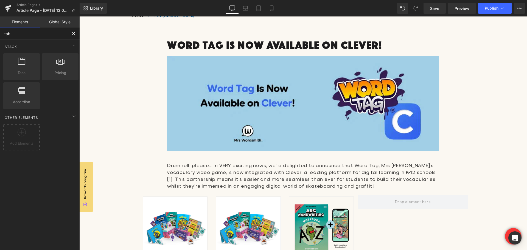
type input "table"
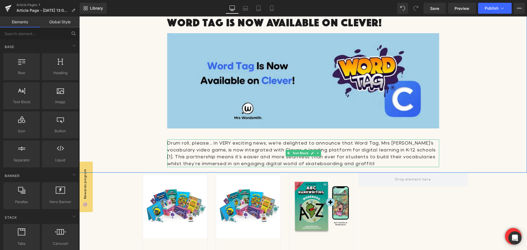
scroll to position [110, 0]
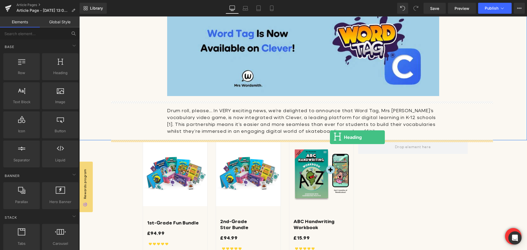
drag, startPoint x: 133, startPoint y: 86, endPoint x: 330, endPoint y: 137, distance: 204.1
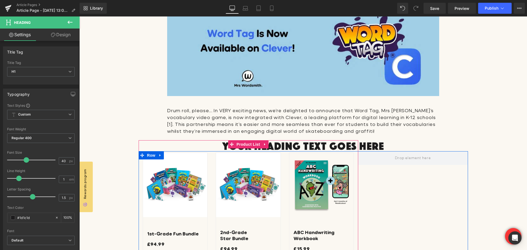
click at [212, 144] on div "Sale Off (P) Image 1st-Grade Fun Bundle (P) Title £94.99 (P) Price Icon" at bounding box center [249, 217] width 220 height 155
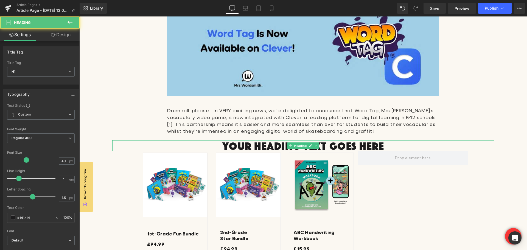
click at [374, 145] on h1 "Your heading text goes here" at bounding box center [303, 145] width 382 height 11
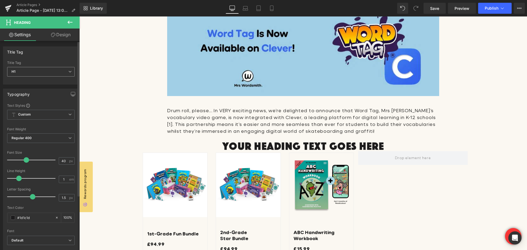
click at [68, 72] on icon at bounding box center [69, 71] width 3 height 3
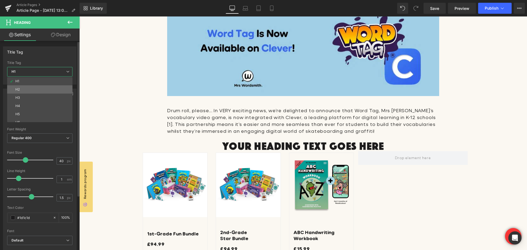
click at [23, 91] on li "H2" at bounding box center [41, 89] width 68 height 8
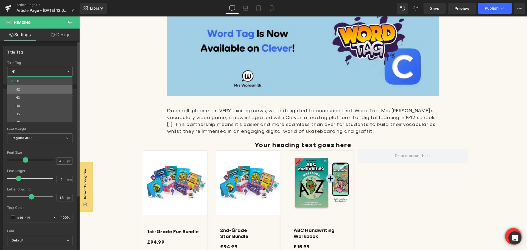
type input "24"
type input "1.33"
type input "1.08"
type input "100"
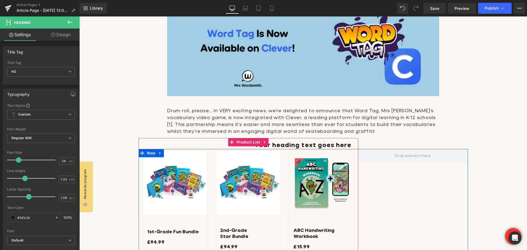
click at [330, 141] on div "Sale Off (P) Image 1st-Grade Fun Bundle (P) Title £94.99 (P) Price Icon" at bounding box center [249, 215] width 220 height 155
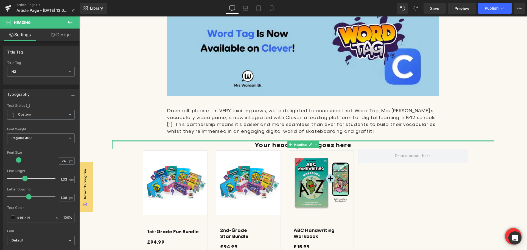
click at [370, 140] on div at bounding box center [303, 140] width 382 height 1
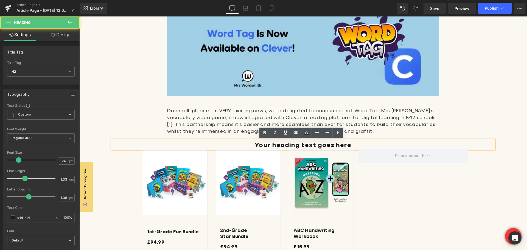
click at [357, 142] on h2 "Your heading text goes here" at bounding box center [303, 144] width 382 height 9
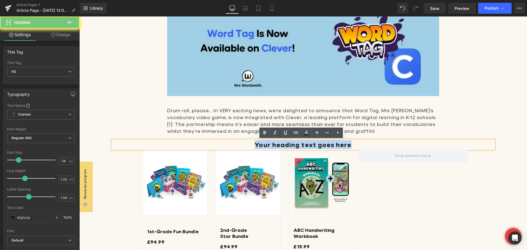
click at [357, 142] on h2 "Your heading text goes here" at bounding box center [303, 144] width 382 height 9
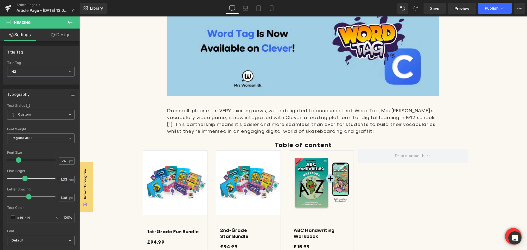
click at [60, 35] on link "Design" at bounding box center [61, 35] width 40 height 12
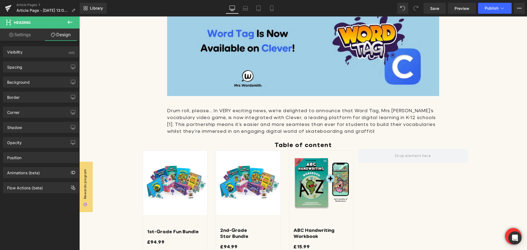
click at [26, 33] on link "Settings" at bounding box center [20, 35] width 40 height 12
type input "100"
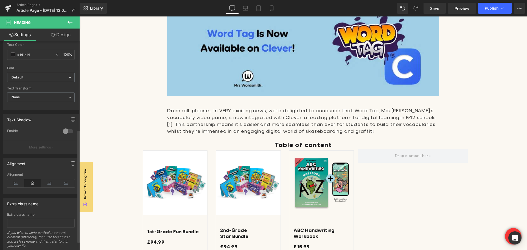
scroll to position [165, 0]
click at [11, 181] on icon at bounding box center [15, 182] width 17 height 8
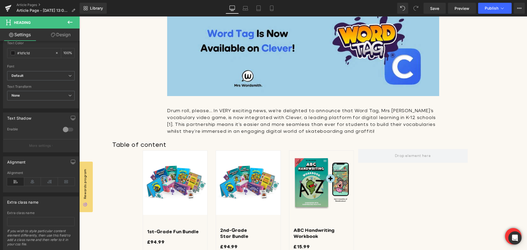
click at [62, 34] on link "Design" at bounding box center [61, 35] width 40 height 12
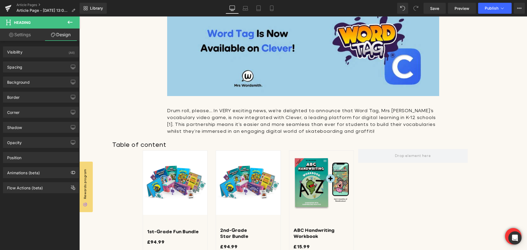
type input "0"
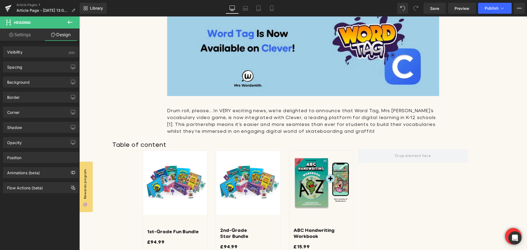
type input "0"
click at [30, 68] on div "Spacing" at bounding box center [40, 67] width 75 height 10
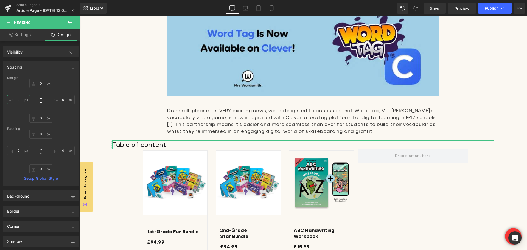
click at [19, 100] on input "0" at bounding box center [18, 99] width 23 height 9
type input "200"
click at [63, 100] on input "0" at bounding box center [63, 99] width 23 height 9
type input "200"
click at [41, 83] on input "0" at bounding box center [40, 83] width 23 height 9
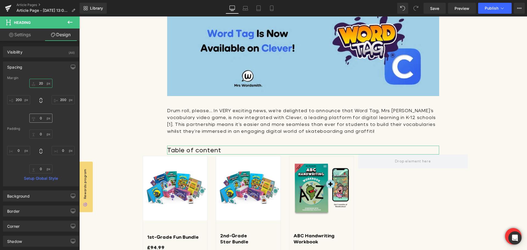
type input "20"
click at [40, 121] on input "0" at bounding box center [40, 118] width 23 height 9
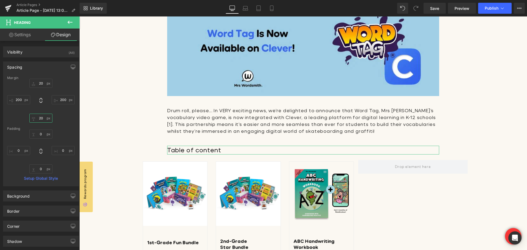
type input "20"
click at [18, 37] on link "Settings" at bounding box center [20, 35] width 40 height 12
type input "100"
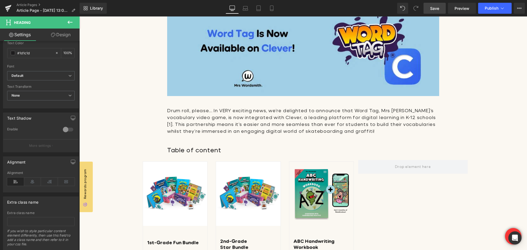
click at [438, 7] on span "Save" at bounding box center [434, 8] width 9 height 6
click at [69, 25] on icon at bounding box center [70, 22] width 7 height 7
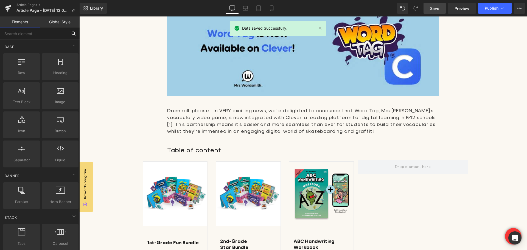
click at [35, 37] on input "text" at bounding box center [34, 33] width 68 height 12
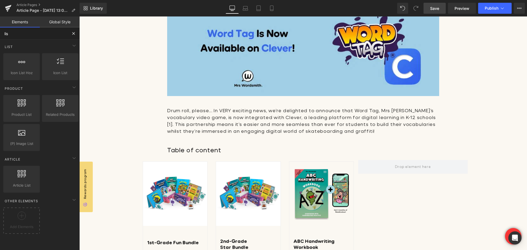
type input "list"
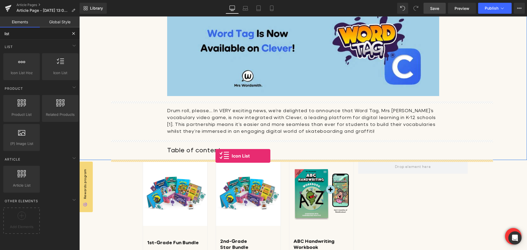
drag, startPoint x: 138, startPoint y: 90, endPoint x: 216, endPoint y: 156, distance: 101.9
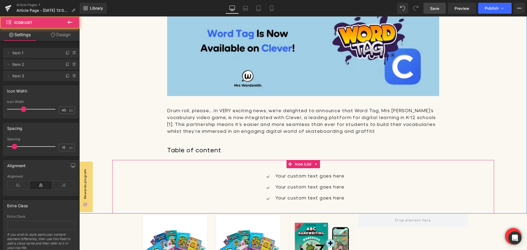
click at [223, 182] on div "Icon Your custom text goes here Text Block Icon Your custom text goes here Text…" at bounding box center [303, 189] width 382 height 33
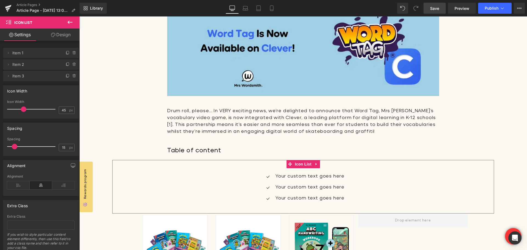
scroll to position [19, 0]
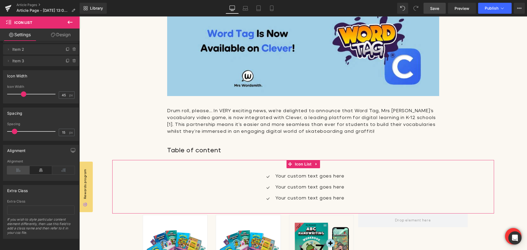
click at [19, 166] on icon at bounding box center [18, 170] width 23 height 8
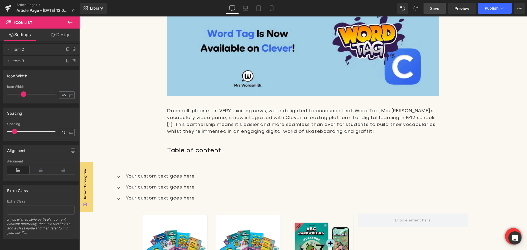
click at [66, 33] on link "Design" at bounding box center [61, 35] width 40 height 12
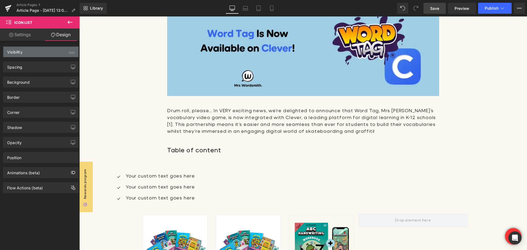
click at [26, 53] on div "Visibility (All)" at bounding box center [40, 52] width 75 height 10
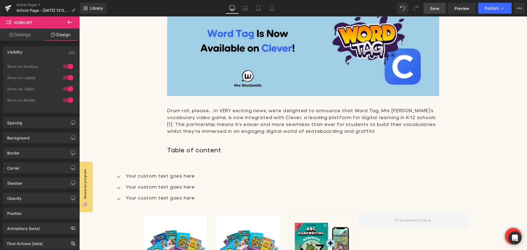
click at [26, 53] on div "Visibility (All)" at bounding box center [40, 52] width 75 height 10
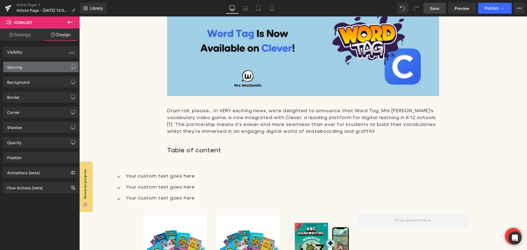
click at [26, 70] on div "Spacing" at bounding box center [40, 67] width 75 height 10
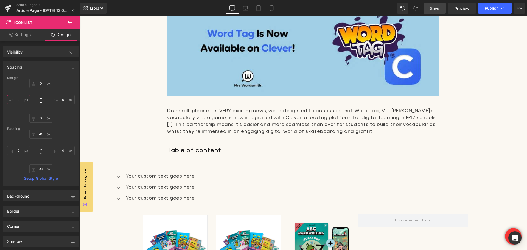
click at [21, 100] on input "0" at bounding box center [18, 99] width 23 height 9
type input "200"
click at [62, 99] on input "0" at bounding box center [63, 99] width 23 height 9
type input "200"
click at [40, 83] on input "0" at bounding box center [40, 83] width 23 height 9
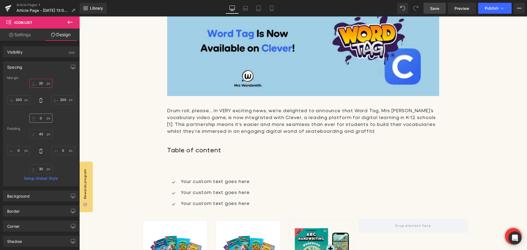
type input "20"
click at [41, 116] on input "0" at bounding box center [40, 118] width 23 height 9
type input "20"
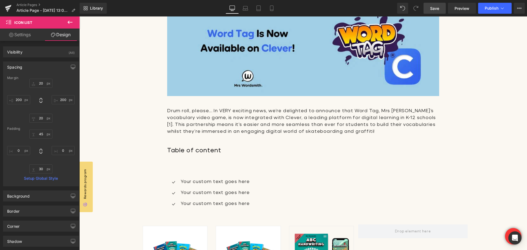
click at [207, 167] on div "Icon Your custom text goes here Text Block Icon Your custom text goes here Text…" at bounding box center [303, 193] width 272 height 54
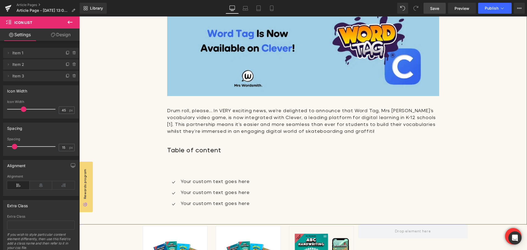
click at [202, 152] on h2 "Table of content" at bounding box center [303, 150] width 272 height 9
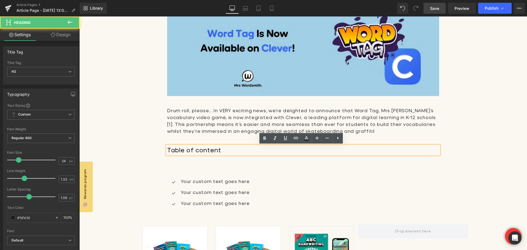
click at [190, 162] on div "Word Tag Is Now Available on Clever! Heading Image Drum roll, please… In VERY e…" at bounding box center [303, 104] width 382 height 240
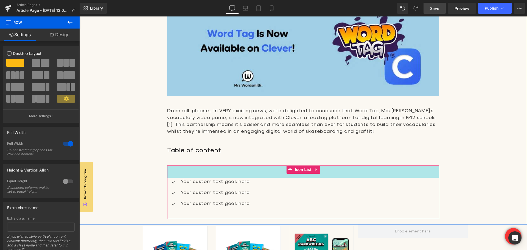
click at [210, 171] on div "45px" at bounding box center [303, 172] width 272 height 12
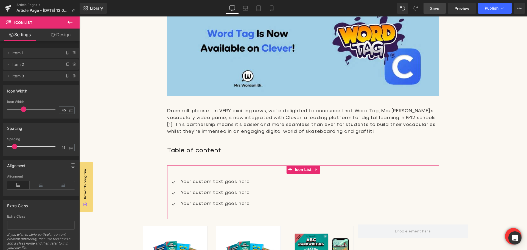
click at [61, 35] on link "Design" at bounding box center [61, 35] width 40 height 12
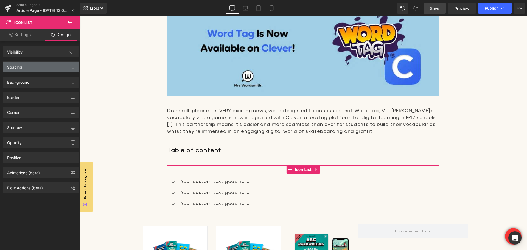
click at [41, 66] on div "Spacing" at bounding box center [40, 67] width 75 height 10
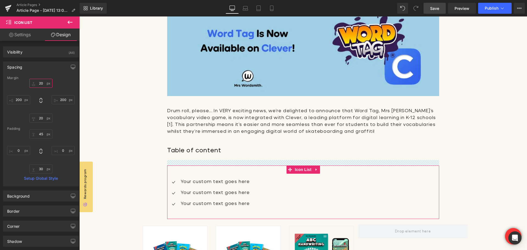
click at [41, 84] on input "20" at bounding box center [40, 83] width 23 height 9
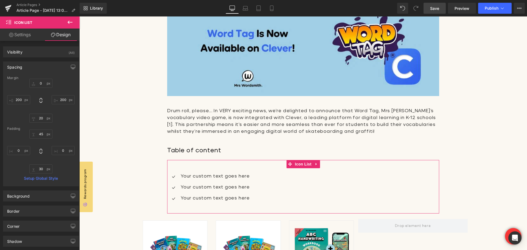
click at [66, 77] on div "Margin" at bounding box center [41, 78] width 68 height 4
click at [21, 37] on link "Settings" at bounding box center [20, 35] width 40 height 12
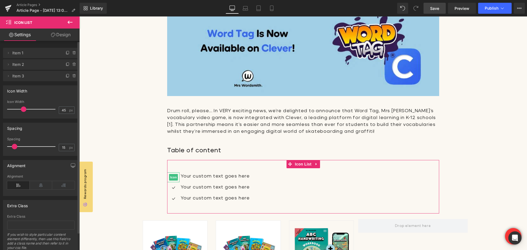
click at [23, 52] on span "Item 1" at bounding box center [35, 53] width 46 height 10
click at [9, 52] on icon at bounding box center [8, 53] width 4 height 4
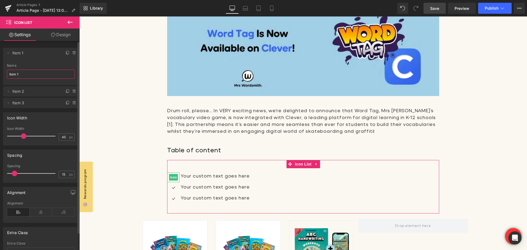
click at [21, 73] on input "Item 1" at bounding box center [41, 74] width 68 height 9
drag, startPoint x: 21, startPoint y: 73, endPoint x: 4, endPoint y: 74, distance: 17.1
click at [4, 74] on div "Item 1 Name Item 1" at bounding box center [41, 74] width 76 height 21
paste input "What is Word Tag?"
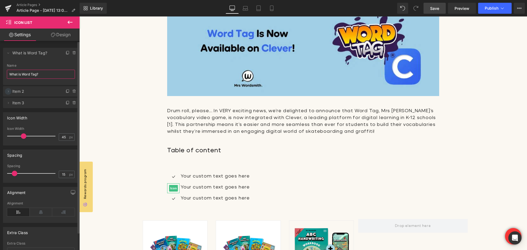
type input "What is Word Tag?"
click at [10, 91] on icon at bounding box center [8, 91] width 4 height 4
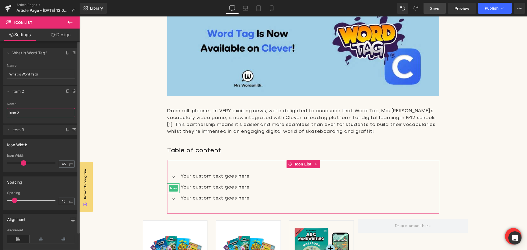
drag, startPoint x: 19, startPoint y: 112, endPoint x: 8, endPoint y: 113, distance: 11.3
click at [8, 113] on input "Item 2" at bounding box center [41, 112] width 68 height 9
paste input "What is Clever?"
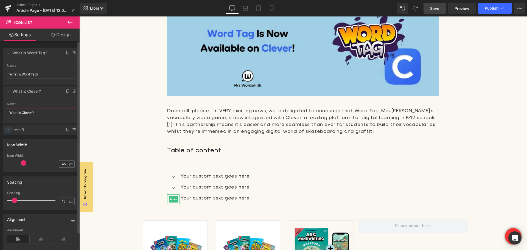
type input "What is Clever?"
click at [7, 131] on icon at bounding box center [8, 130] width 4 height 4
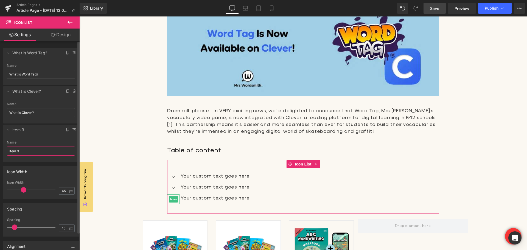
drag, startPoint x: 36, startPoint y: 152, endPoint x: 10, endPoint y: 150, distance: 26.7
click at [10, 150] on input "Item 3" at bounding box center [41, 151] width 68 height 9
paste input "Free Access for Teachers & Schools"
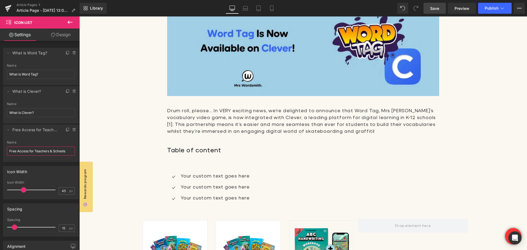
type input "Free Access for Teachers & Schools"
click at [433, 9] on span "Save" at bounding box center [434, 8] width 9 height 6
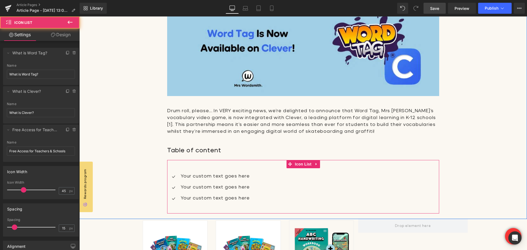
click at [191, 182] on ul "Icon Your custom text goes here Text Block Icon Your custom text goes here Text…" at bounding box center [208, 189] width 83 height 33
click at [181, 175] on p "Your custom text goes here" at bounding box center [215, 176] width 69 height 7
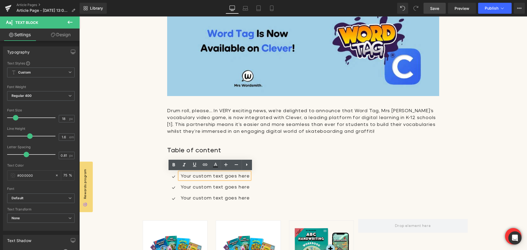
click at [187, 176] on p "Your custom text goes here" at bounding box center [215, 176] width 69 height 7
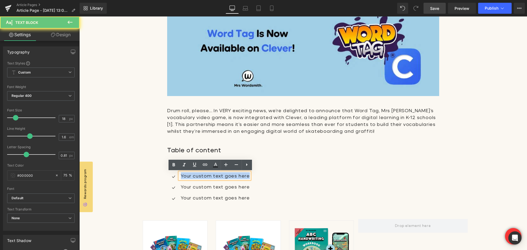
click at [187, 176] on p "Your custom text goes here" at bounding box center [215, 176] width 69 height 7
click at [194, 176] on p "Your custom text goes here" at bounding box center [215, 176] width 69 height 7
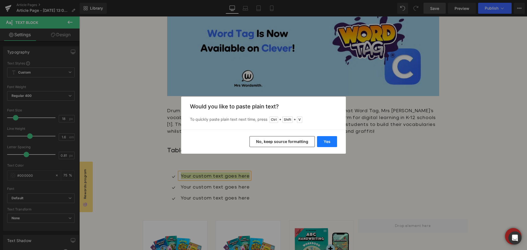
click at [323, 142] on button "Yes" at bounding box center [327, 141] width 20 height 11
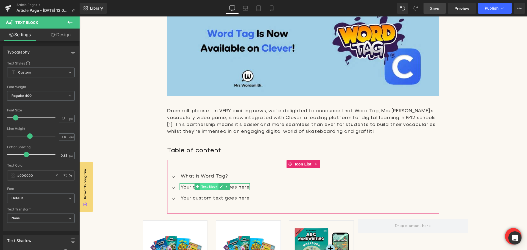
click at [218, 188] on span "Text Block" at bounding box center [210, 186] width 18 height 7
click at [182, 185] on p "Your custom text goes here" at bounding box center [215, 186] width 69 height 7
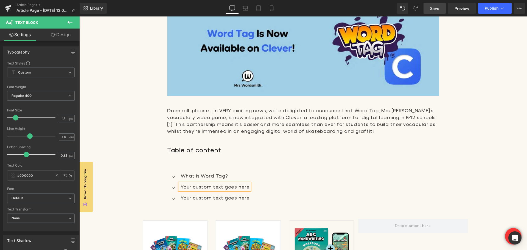
click at [182, 185] on p "Your custom text goes here" at bounding box center [215, 186] width 69 height 7
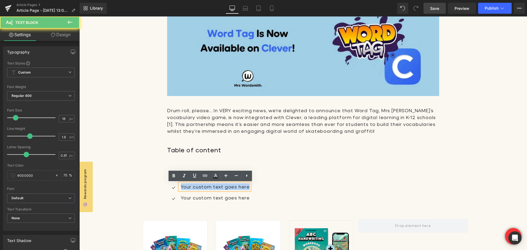
click at [182, 185] on p "Your custom text goes here" at bounding box center [215, 186] width 69 height 7
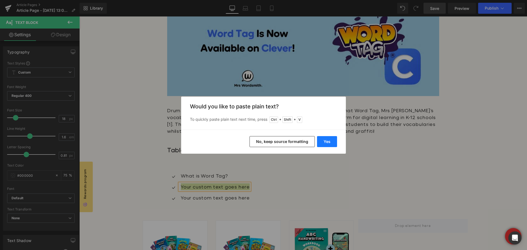
click at [326, 140] on button "Yes" at bounding box center [327, 141] width 20 height 11
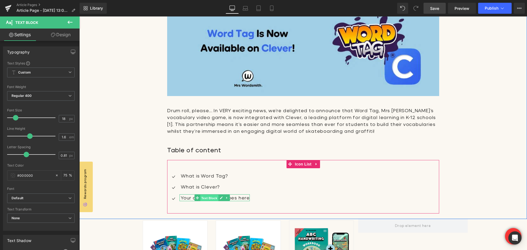
click at [212, 197] on span "Text Block" at bounding box center [210, 198] width 18 height 7
click at [190, 198] on p "Your custom text goes here" at bounding box center [215, 197] width 69 height 7
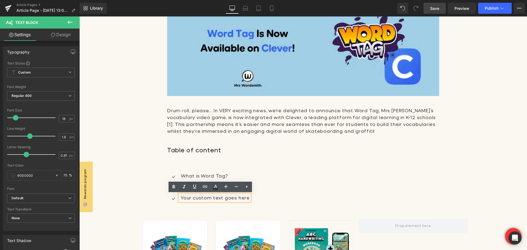
click at [188, 198] on p "Your custom text goes here" at bounding box center [215, 197] width 69 height 7
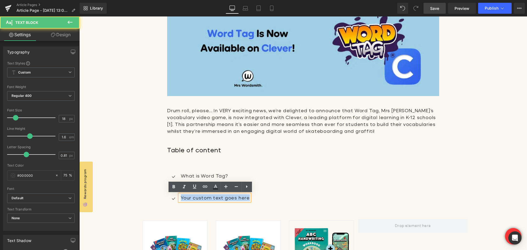
click at [188, 198] on p "Your custom text goes here" at bounding box center [215, 197] width 69 height 7
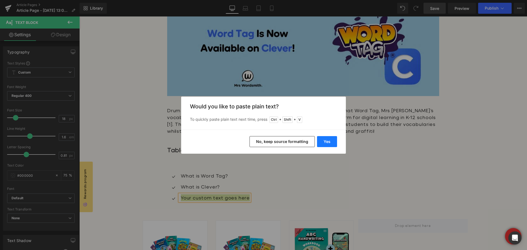
click at [330, 138] on button "Yes" at bounding box center [327, 141] width 20 height 11
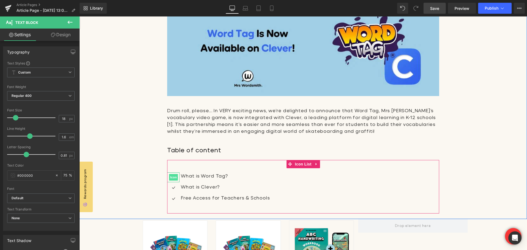
click at [173, 178] on span "Icon" at bounding box center [173, 177] width 9 height 7
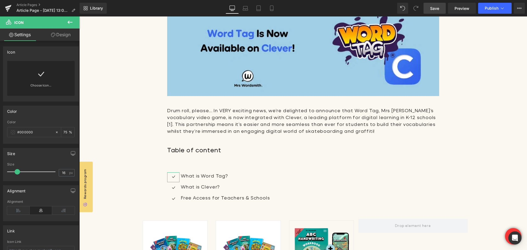
click at [40, 75] on icon at bounding box center [41, 74] width 6 height 5
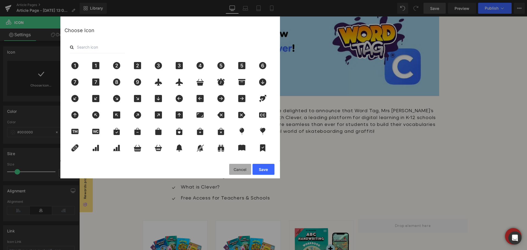
click at [237, 171] on button "Cancel" at bounding box center [240, 169] width 22 height 11
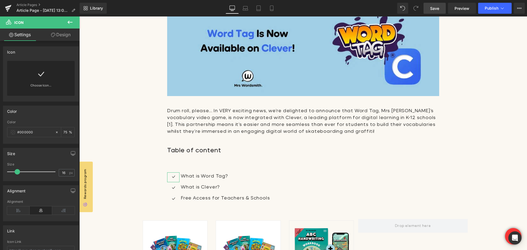
click at [57, 36] on link "Design" at bounding box center [61, 35] width 40 height 12
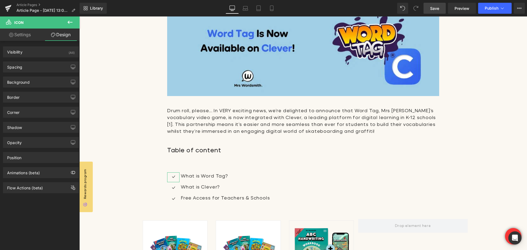
click at [17, 32] on link "Settings" at bounding box center [20, 35] width 40 height 12
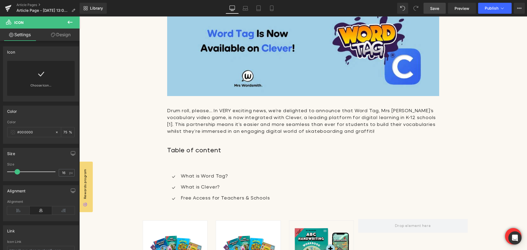
click at [69, 20] on icon at bounding box center [70, 22] width 7 height 7
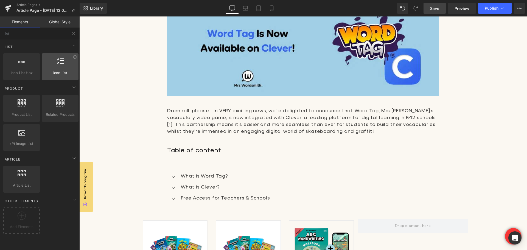
click at [52, 70] on div "Icon List vertical, icons, symbols, lists, stars, ratings" at bounding box center [60, 66] width 37 height 27
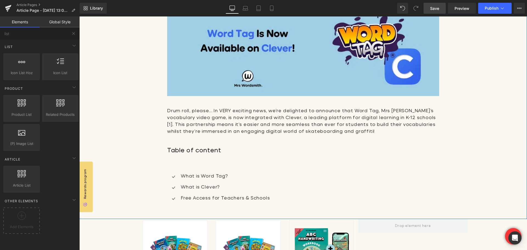
click at [205, 176] on icon at bounding box center [206, 175] width 3 height 3
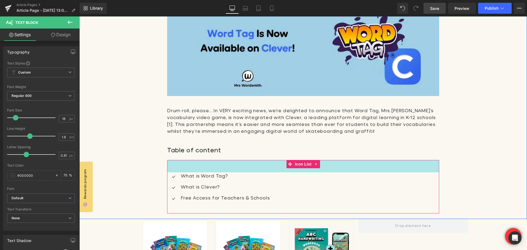
click at [175, 166] on div "45px" at bounding box center [303, 166] width 272 height 12
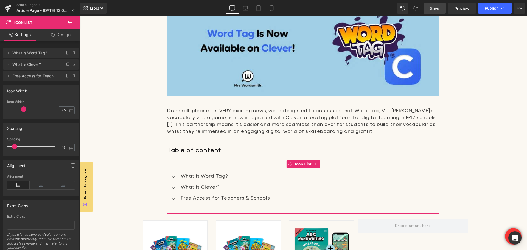
click at [175, 175] on span "Icon" at bounding box center [173, 177] width 9 height 7
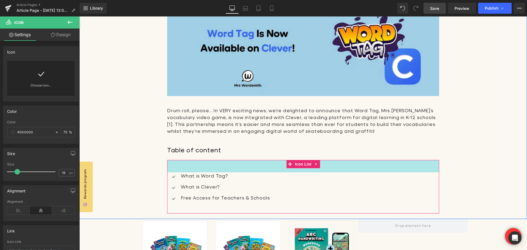
click at [176, 170] on div "45px" at bounding box center [303, 166] width 272 height 12
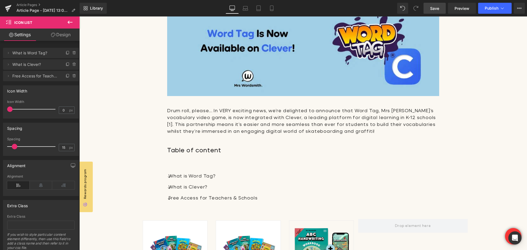
click at [1, 109] on div "Icon Width 0px Icon Width 0 px" at bounding box center [41, 99] width 82 height 37
drag, startPoint x: 7, startPoint y: 108, endPoint x: 16, endPoint y: 108, distance: 8.5
click at [16, 108] on span at bounding box center [18, 109] width 5 height 5
type input "30"
click at [16, 108] on span at bounding box center [18, 109] width 5 height 5
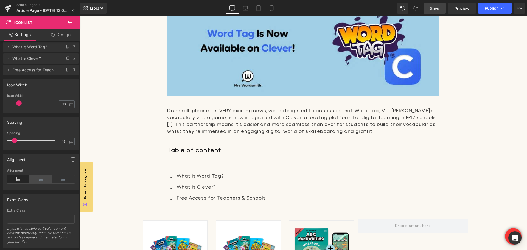
scroll to position [0, 0]
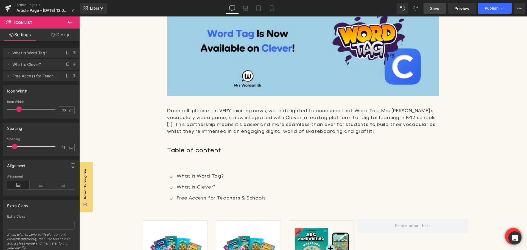
click at [54, 34] on icon at bounding box center [53, 35] width 4 height 4
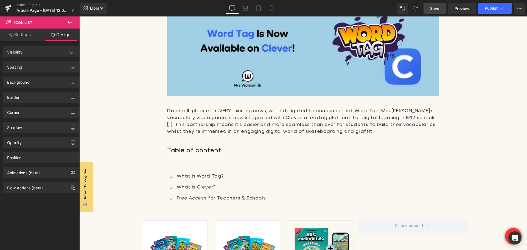
click at [24, 36] on link "Settings" at bounding box center [20, 35] width 40 height 12
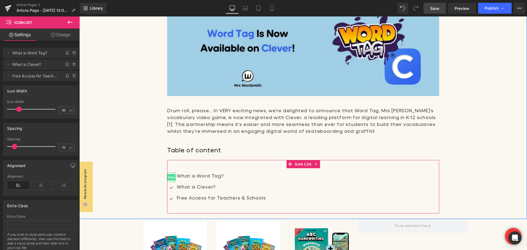
click at [169, 177] on span "Icon" at bounding box center [171, 177] width 9 height 7
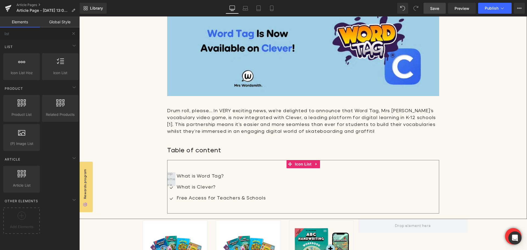
click at [169, 178] on span at bounding box center [172, 179] width 20 height 20
click at [169, 190] on span "Icon" at bounding box center [171, 188] width 9 height 7
click at [170, 179] on span at bounding box center [172, 179] width 20 height 20
click at [176, 177] on div at bounding box center [176, 176] width 1 height 7
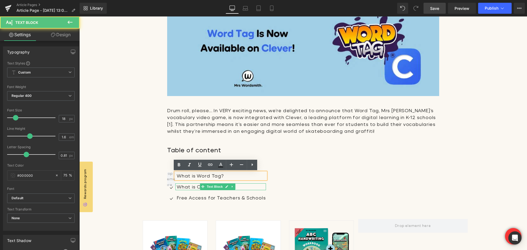
click at [185, 188] on p "What is Clever?" at bounding box center [221, 186] width 89 height 7
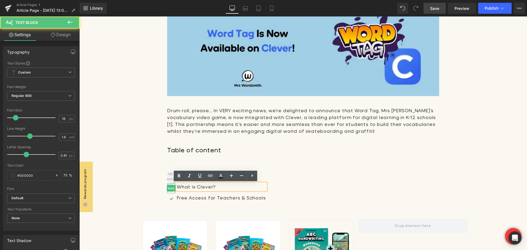
click at [170, 187] on span "Icon" at bounding box center [171, 188] width 9 height 7
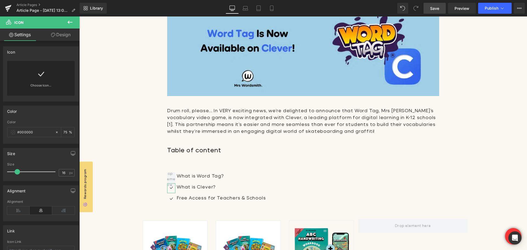
click at [42, 73] on icon at bounding box center [41, 74] width 9 height 9
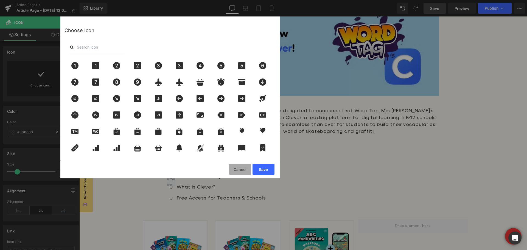
click at [247, 170] on button "Cancel" at bounding box center [240, 169] width 22 height 11
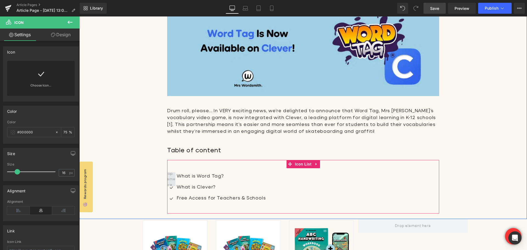
click at [170, 176] on span at bounding box center [172, 179] width 20 height 20
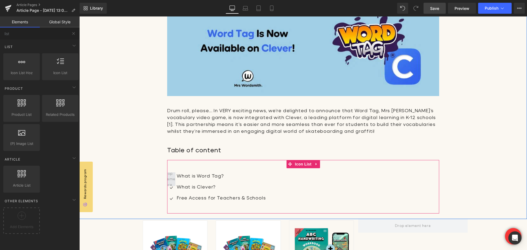
click at [170, 176] on span at bounding box center [172, 179] width 20 height 20
click at [169, 189] on span "Icon" at bounding box center [171, 188] width 9 height 7
click at [167, 199] on span "Icon" at bounding box center [171, 199] width 9 height 7
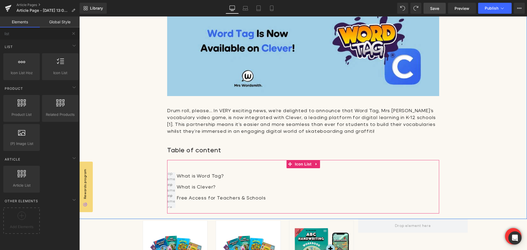
click at [372, 183] on div "What is Word Tag? Text Block What is Clever? Text Block Free Access for Teacher…" at bounding box center [303, 189] width 272 height 33
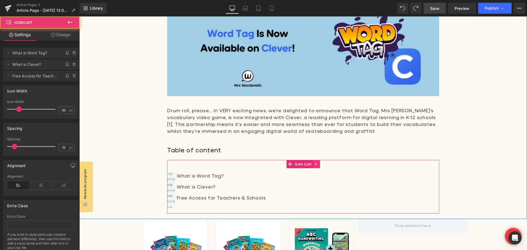
click at [313, 165] on link at bounding box center [316, 164] width 7 height 8
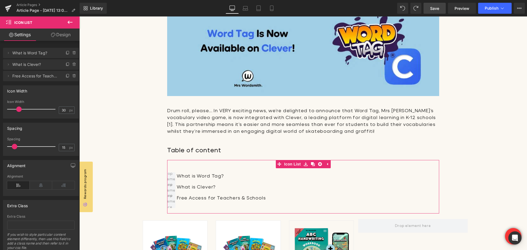
click at [61, 35] on link "Design" at bounding box center [61, 35] width 40 height 12
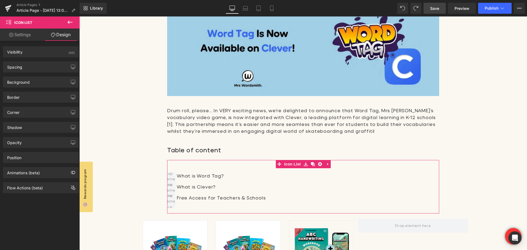
click at [13, 33] on link "Settings" at bounding box center [20, 35] width 40 height 12
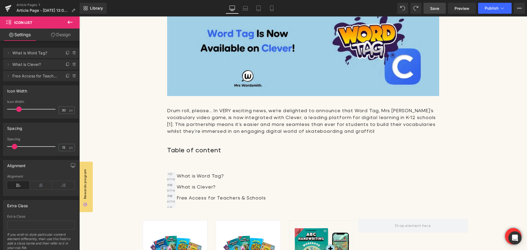
click at [432, 6] on span "Save" at bounding box center [434, 8] width 9 height 6
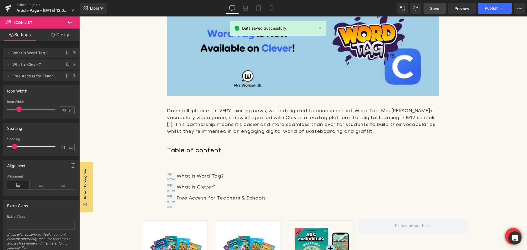
click at [70, 21] on icon at bounding box center [70, 22] width 7 height 7
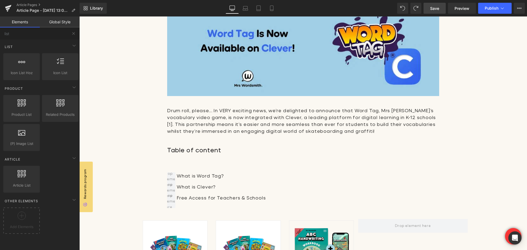
click at [77, 31] on button at bounding box center [74, 33] width 12 height 12
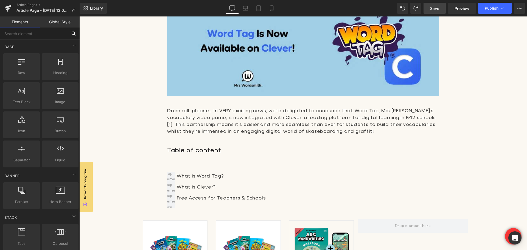
click at [54, 38] on input "text" at bounding box center [34, 33] width 68 height 12
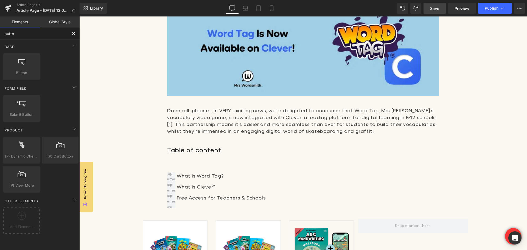
type input "button"
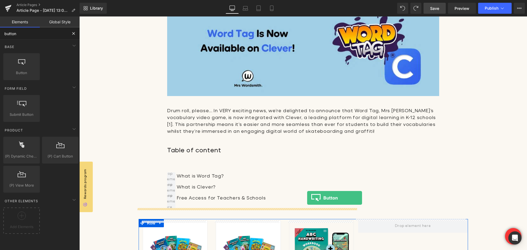
drag, startPoint x: 92, startPoint y: 86, endPoint x: 307, endPoint y: 198, distance: 243.0
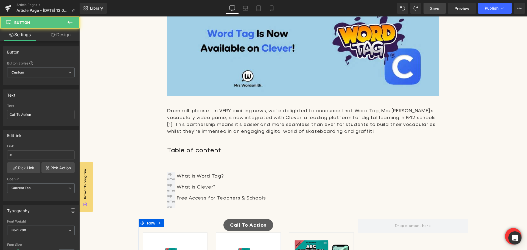
scroll to position [192, 0]
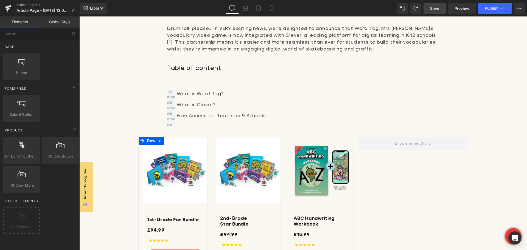
click at [194, 107] on div "What is Clever? Text Block" at bounding box center [221, 104] width 91 height 7
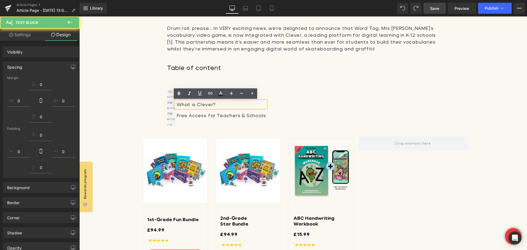
click at [279, 88] on div "What is Word Tag? Text Block What is Clever? Text Block Free Access for Teacher…" at bounding box center [303, 105] width 272 height 54
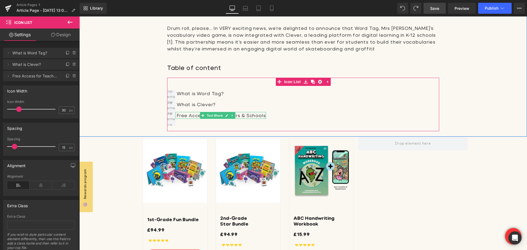
click at [206, 117] on span "Text Block" at bounding box center [215, 115] width 18 height 7
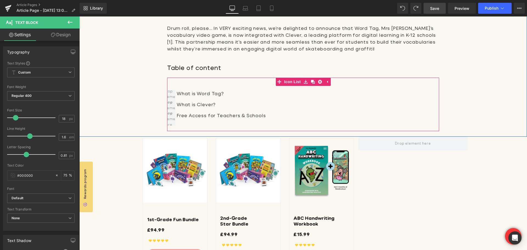
click at [79, 16] on div at bounding box center [79, 16] width 0 height 0
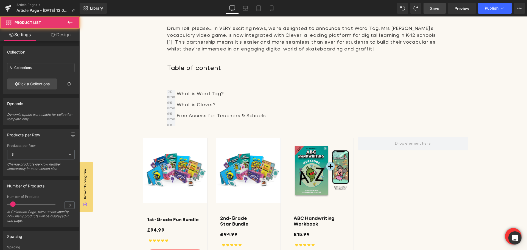
click at [150, 103] on div "Word Tag Is Now Available on Clever! Heading Image Drum roll, please… In VERY e…" at bounding box center [303, 19] width 382 height 235
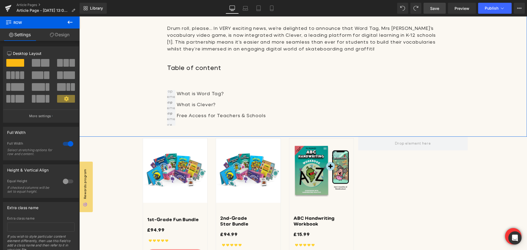
click at [162, 99] on div "Word Tag Is Now Available on Clever! Heading Image Drum roll, please… In VERY e…" at bounding box center [303, 19] width 382 height 235
click at [169, 75] on div "Word Tag Is Now Available on Clever! Heading Image Drum roll, please… In VERY e…" at bounding box center [303, 19] width 382 height 235
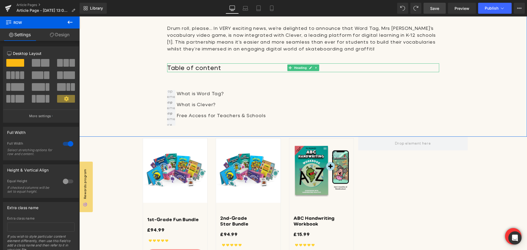
click at [194, 69] on h2 "Table of content" at bounding box center [303, 67] width 272 height 9
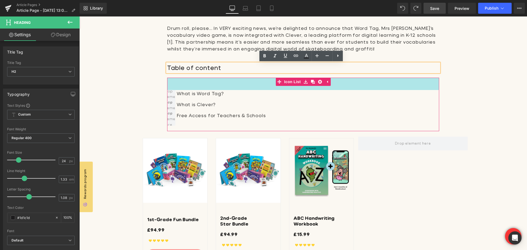
click at [196, 82] on div "45px" at bounding box center [303, 84] width 272 height 12
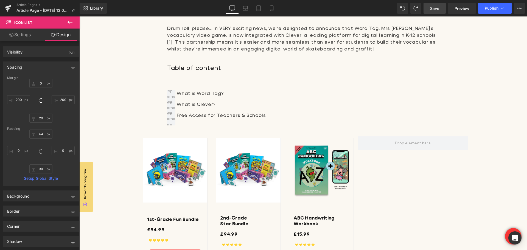
click at [71, 22] on icon at bounding box center [70, 22] width 7 height 7
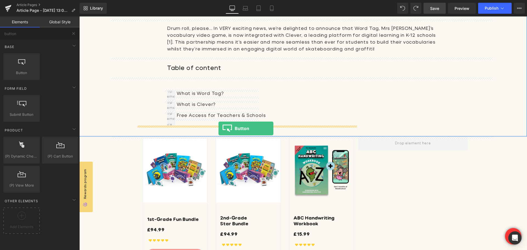
drag, startPoint x: 98, startPoint y: 82, endPoint x: 219, endPoint y: 129, distance: 129.4
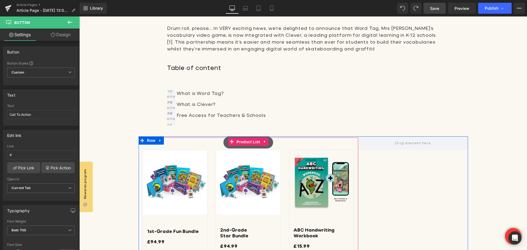
click at [248, 142] on span "Product List" at bounding box center [248, 142] width 26 height 8
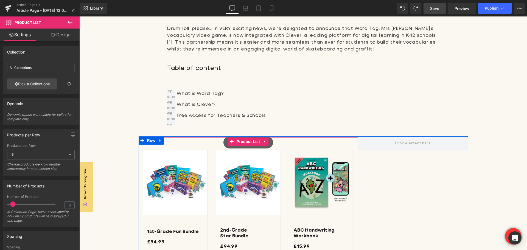
click at [214, 141] on div "Sale Off (P) Image 1st-Grade Fun Bundle (P) Title £94.99 (P) Price Icon" at bounding box center [249, 215] width 220 height 155
click at [256, 147] on div "Sale Off (P) Image 2nd-Grade Star Bundle (P) Title £94.99" at bounding box center [248, 218] width 73 height 144
click at [296, 146] on div "Sale Off (P) Image 1st-Grade Fun Bundle (P) Title £94.99 (P) Price Icon" at bounding box center [249, 215] width 220 height 155
click at [190, 141] on div "Sale Off (P) Image 1st-Grade Fun Bundle (P) Title £94.99 (P) Price Icon" at bounding box center [249, 215] width 220 height 155
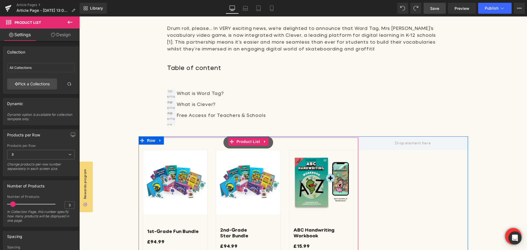
click at [244, 147] on div "Sale Off (P) Image 2nd-Grade Star Bundle (P) Title £94.99" at bounding box center [248, 218] width 73 height 144
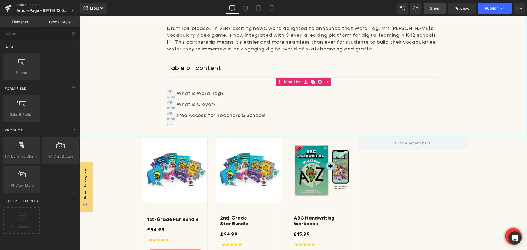
click at [370, 91] on div "What is Word Tag? Text Block What is Clever? Text Block Free Access for Teacher…" at bounding box center [303, 106] width 272 height 33
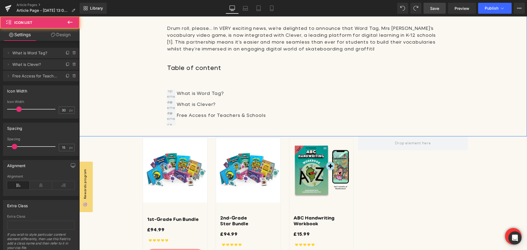
click at [475, 93] on div "Word Tag Is Now Available on Clever! Heading Image Drum roll, please… In VERY e…" at bounding box center [303, 19] width 382 height 235
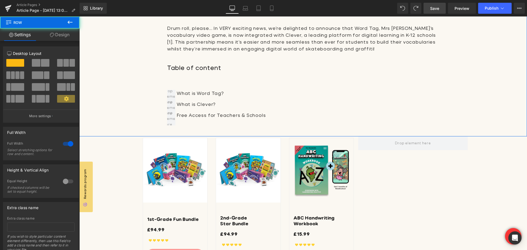
click at [144, 106] on div "Word Tag Is Now Available on Clever! Heading Image Drum roll, please… In VERY e…" at bounding box center [303, 19] width 382 height 235
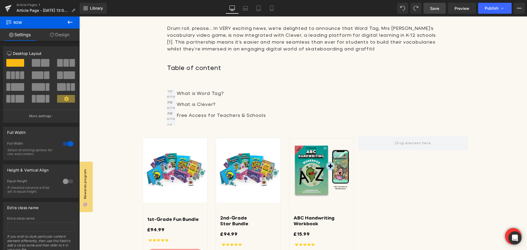
click at [73, 21] on icon at bounding box center [70, 22] width 7 height 7
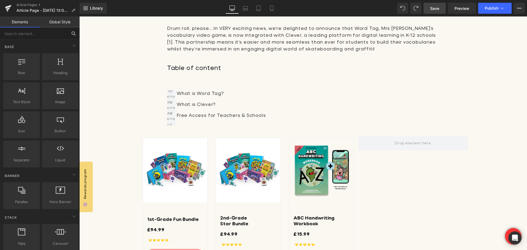
click at [28, 32] on input "text" at bounding box center [34, 33] width 68 height 12
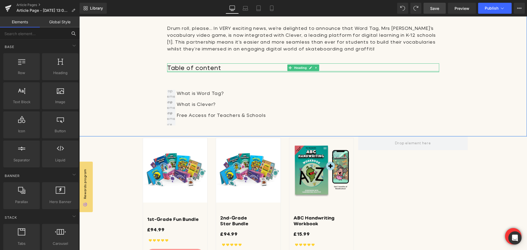
click at [176, 71] on div at bounding box center [303, 71] width 272 height 1
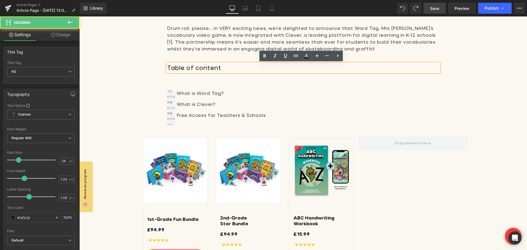
click at [185, 67] on h2 "Table of content" at bounding box center [303, 67] width 272 height 9
click at [327, 102] on div "What is Word Tag? Text Block What is Clever? Text Block Free Access for Teacher…" at bounding box center [303, 106] width 272 height 33
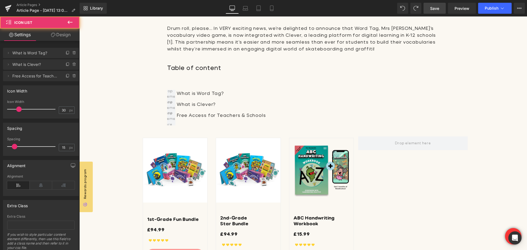
click at [241, 69] on h2 "Table of content" at bounding box center [303, 67] width 272 height 9
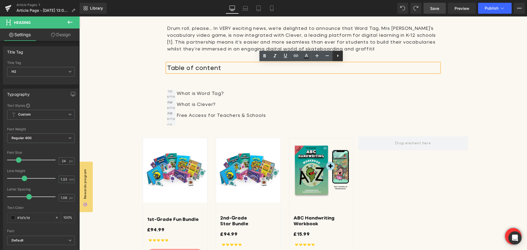
click at [342, 54] on link at bounding box center [338, 56] width 10 height 10
click at [350, 53] on icon at bounding box center [348, 55] width 7 height 7
click at [283, 93] on div "What is Word Tag? Text Block What is Clever? Text Block Free Access for Teacher…" at bounding box center [303, 106] width 272 height 33
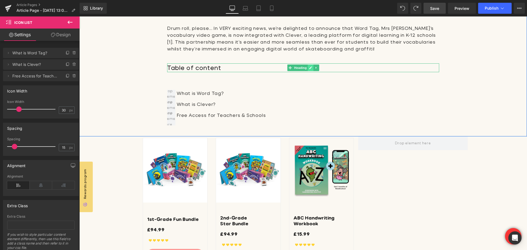
click at [311, 68] on icon at bounding box center [311, 67] width 3 height 3
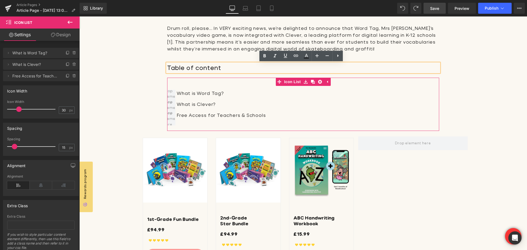
click at [373, 94] on div "What is Word Tag? Text Block What is Clever? Text Block Free Access for Teacher…" at bounding box center [303, 106] width 272 height 33
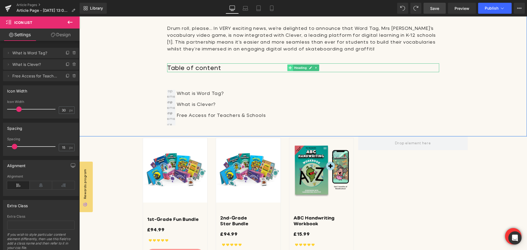
click at [289, 67] on icon at bounding box center [290, 67] width 3 height 3
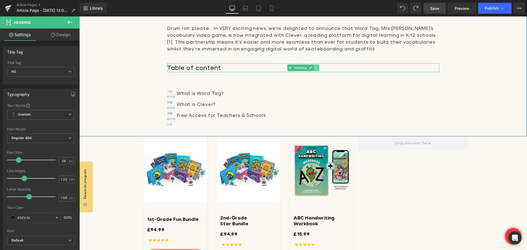
click at [317, 67] on icon at bounding box center [316, 67] width 3 height 3
click at [313, 69] on icon at bounding box center [313, 67] width 3 height 3
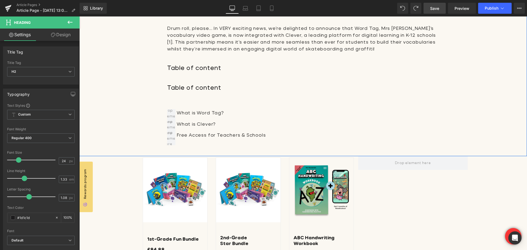
click at [207, 86] on h2 "Table of content" at bounding box center [303, 87] width 272 height 9
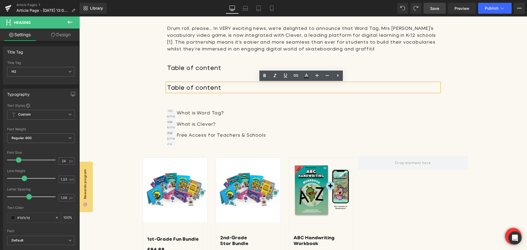
click at [307, 119] on div "What is Word Tag? Text Block What is Clever? Text Block Free Access for Teacher…" at bounding box center [303, 125] width 272 height 33
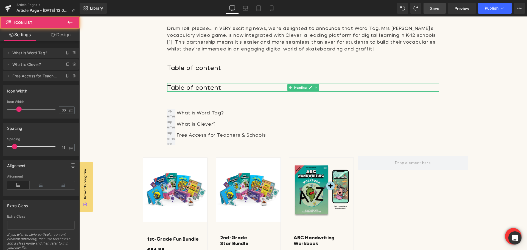
click at [221, 87] on h2 "Table of content" at bounding box center [303, 87] width 272 height 9
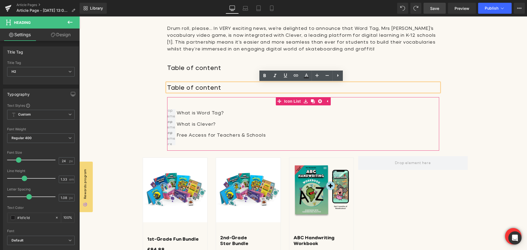
click at [285, 123] on div "What is Word Tag? Text Block What is Clever? Text Block Free Access for Teacher…" at bounding box center [303, 125] width 272 height 33
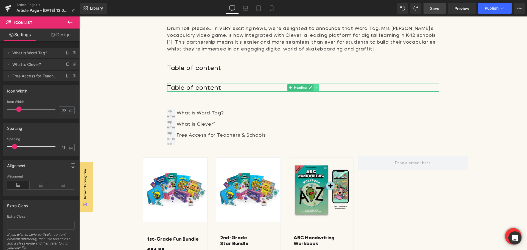
click at [316, 87] on icon at bounding box center [316, 87] width 3 height 3
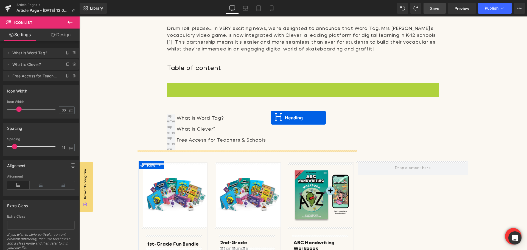
drag, startPoint x: 279, startPoint y: 86, endPoint x: 271, endPoint y: 118, distance: 32.6
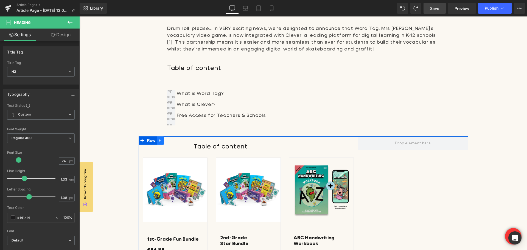
click at [163, 143] on link at bounding box center [160, 141] width 7 height 8
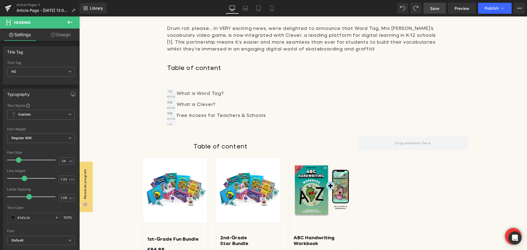
click at [79, 16] on div at bounding box center [79, 16] width 0 height 0
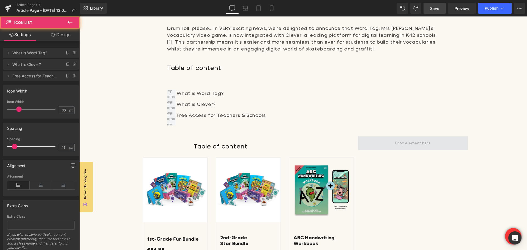
click at [391, 146] on span at bounding box center [413, 144] width 110 height 14
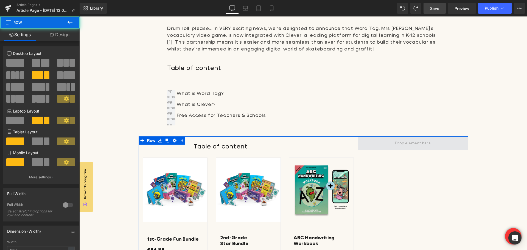
click at [391, 146] on span at bounding box center [413, 144] width 110 height 14
click at [406, 142] on span at bounding box center [413, 143] width 40 height 8
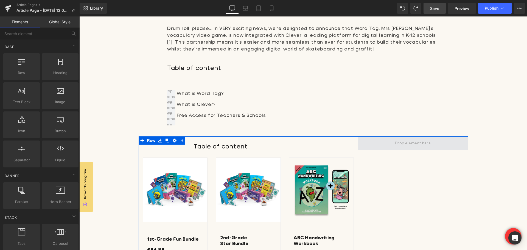
click at [406, 142] on span at bounding box center [413, 143] width 40 height 8
click at [412, 193] on div "Table of content Heading Sale Off (P) Image 1st-Grade Fun Bundle (P) Title" at bounding box center [304, 223] width 330 height 172
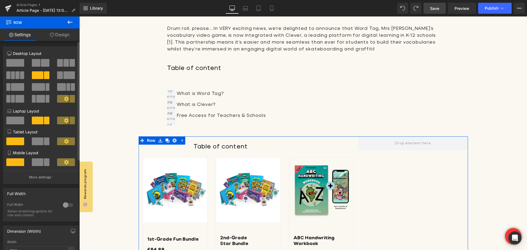
click at [18, 65] on span at bounding box center [15, 63] width 18 height 8
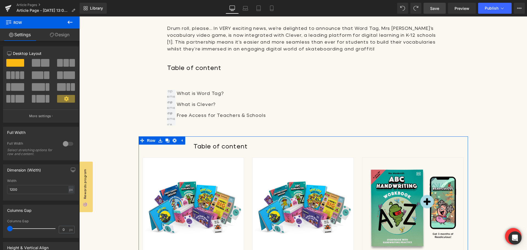
click at [290, 140] on div "Table of content Heading Sale Off (P) Image 1st-Grade Fun Bundle" at bounding box center [304, 239] width 330 height 204
click at [217, 155] on div "Sale Off (P) Image 1st-Grade Fun Bundle (P) Title £94.99 (P) Price Icon" at bounding box center [194, 242] width 110 height 176
click at [215, 144] on h2 "Table of content" at bounding box center [304, 146] width 220 height 9
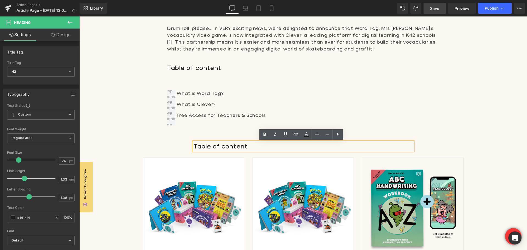
click at [160, 144] on div "Table of content Heading Sale Off (P) Image 1st-Grade Fun Bundle" at bounding box center [304, 239] width 330 height 204
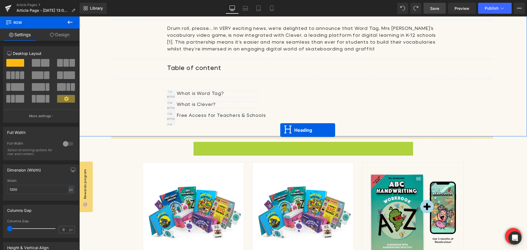
drag, startPoint x: 285, startPoint y: 143, endPoint x: 280, endPoint y: 130, distance: 13.8
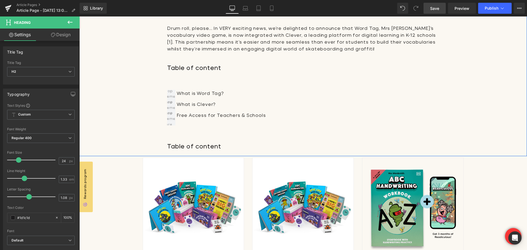
click at [220, 141] on div "Word Tag Is Now Available on Clever! Heading Image Drum roll, please… In VERY e…" at bounding box center [303, 29] width 382 height 254
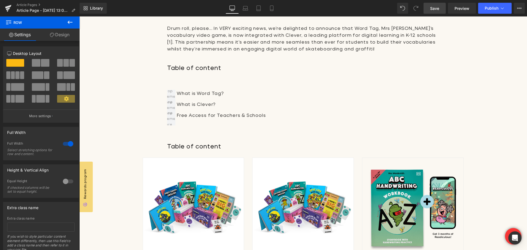
click at [70, 21] on icon at bounding box center [70, 22] width 7 height 7
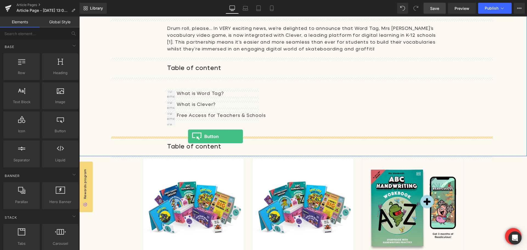
drag, startPoint x: 139, startPoint y: 143, endPoint x: 188, endPoint y: 137, distance: 49.6
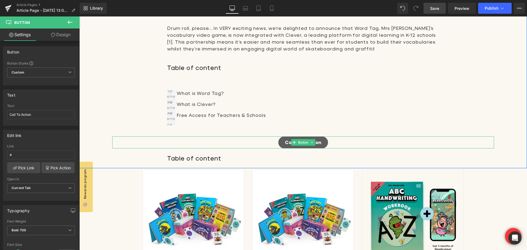
click at [282, 142] on link "Call To Action" at bounding box center [304, 143] width 50 height 12
drag, startPoint x: 27, startPoint y: 115, endPoint x: 4, endPoint y: 115, distance: 22.8
click at [4, 115] on div "Call To Action Text Call To Action" at bounding box center [40, 114] width 75 height 21
type input "Activate for free"
click at [35, 155] on input "#" at bounding box center [41, 155] width 68 height 9
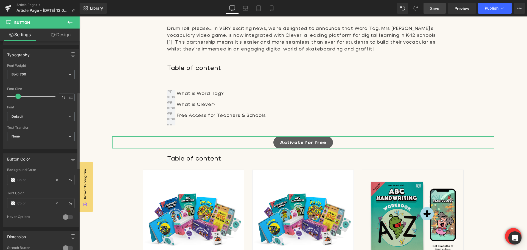
scroll to position [165, 0]
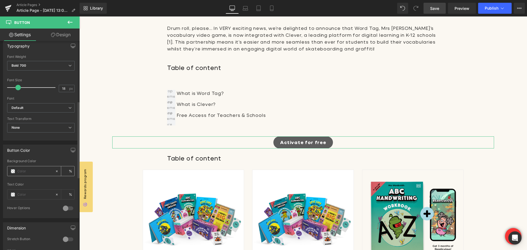
type input "#open"
click at [11, 171] on span at bounding box center [13, 171] width 4 height 4
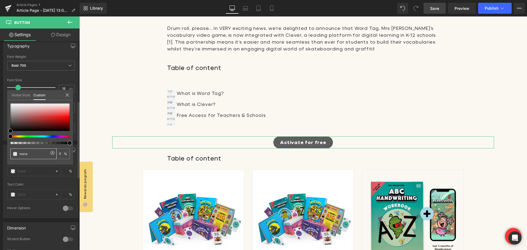
drag, startPoint x: 31, startPoint y: 154, endPoint x: 17, endPoint y: 154, distance: 14.6
click at [18, 155] on div "none" at bounding box center [33, 154] width 46 height 11
type input "none"
type input "0"
paste input "#9fcee5"
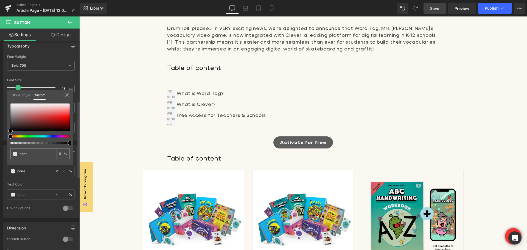
type input "#9fcee5"
type input "100"
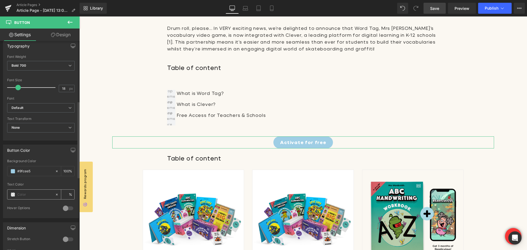
click at [13, 195] on span at bounding box center [13, 195] width 4 height 4
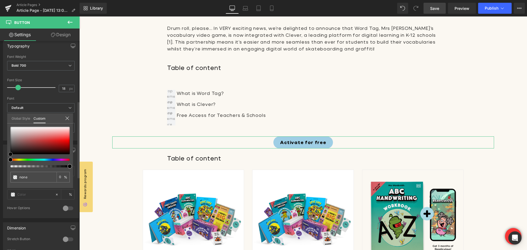
type input "#050505"
type input "100"
type input "#050505"
type input "100"
type input "#c8c5c5"
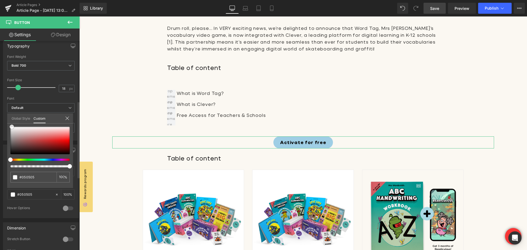
type input "#c8c5c5"
type input "#ffffff"
drag, startPoint x: 10, startPoint y: 153, endPoint x: 11, endPoint y: 116, distance: 36.8
click at [11, 116] on div "Global Style Custom Setup Global Style #ffffff 100 %" at bounding box center [40, 121] width 66 height 17
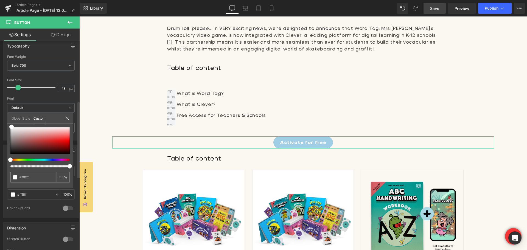
drag, startPoint x: 69, startPoint y: 166, endPoint x: 74, endPoint y: 166, distance: 4.9
click at [74, 166] on div "Button Color rgb(159, 206, 229) Background Color #9fcee5 100 % rgba(255, 255, 2…" at bounding box center [41, 180] width 82 height 78
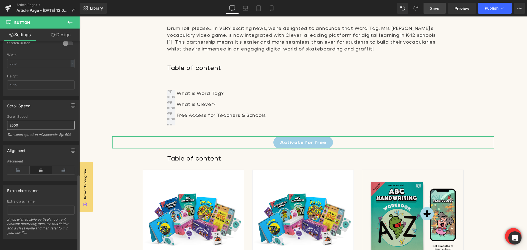
scroll to position [365, 0]
click at [16, 168] on icon at bounding box center [18, 170] width 23 height 8
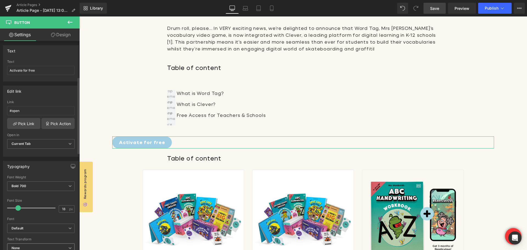
scroll to position [0, 0]
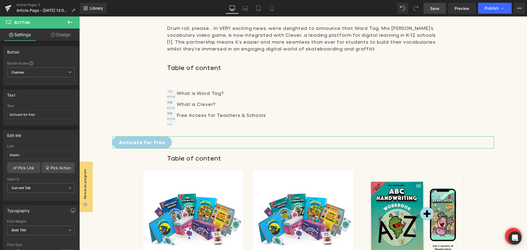
drag, startPoint x: 62, startPoint y: 38, endPoint x: 43, endPoint y: 45, distance: 20.4
click at [62, 38] on link "Design" at bounding box center [61, 35] width 40 height 12
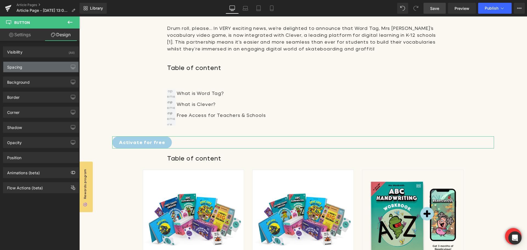
type input "0"
type input "8"
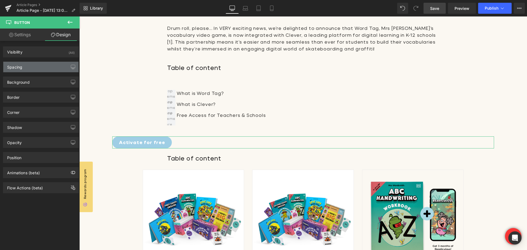
type input "24"
type input "9"
type input "24"
click at [35, 70] on div "Spacing" at bounding box center [40, 67] width 75 height 10
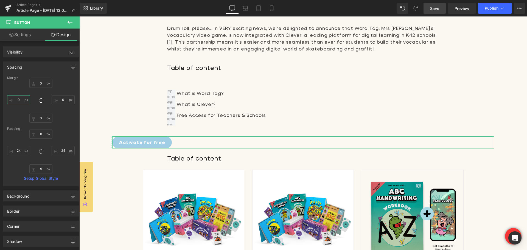
click at [22, 98] on input "0" at bounding box center [18, 99] width 23 height 9
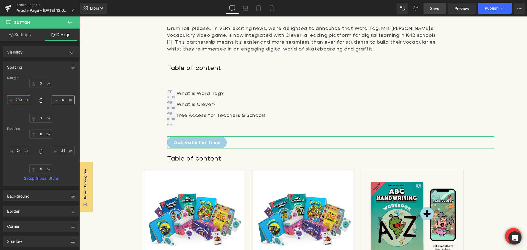
type input "200"
click at [63, 100] on input "0" at bounding box center [63, 99] width 23 height 9
type input "200"
click at [42, 84] on input "0" at bounding box center [40, 83] width 23 height 9
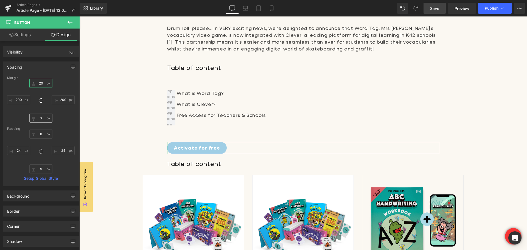
type input "20"
click at [42, 121] on input "0" at bounding box center [40, 118] width 23 height 9
type input "20"
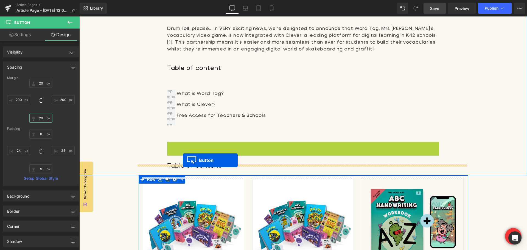
drag, startPoint x: 182, startPoint y: 145, endPoint x: 183, endPoint y: 160, distance: 15.2
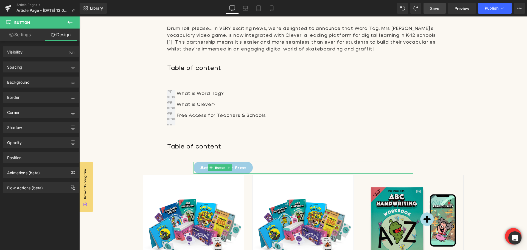
click at [79, 16] on div at bounding box center [79, 16] width 0 height 0
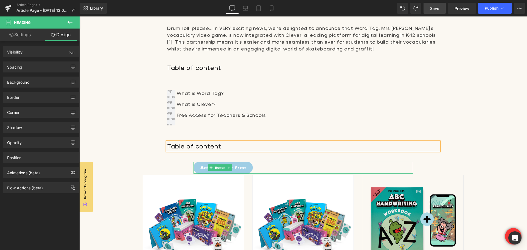
click at [451, 136] on div "Word Tag Is Now Available on Clever! Heading Image Drum roll, please… In VERY e…" at bounding box center [303, 29] width 382 height 254
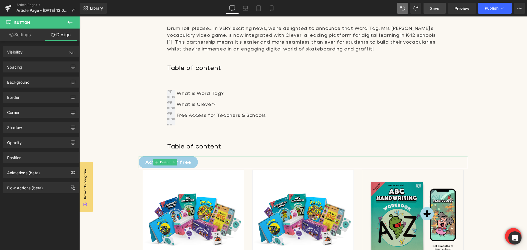
type input "100"
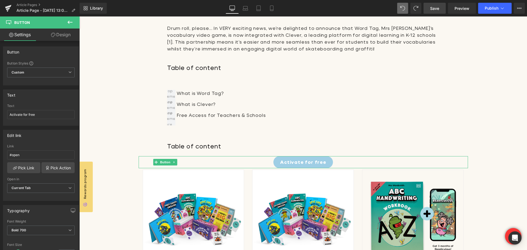
type input "100"
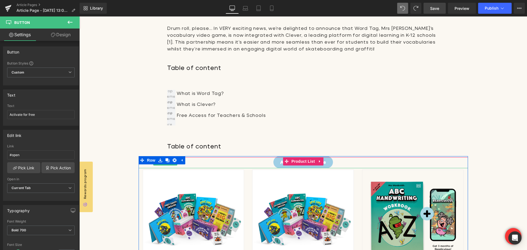
click at [203, 164] on div "Sale Off (P) Image 1st-Grade Fun Bundle (P) Title £94.99 (P) Price" at bounding box center [304, 250] width 330 height 187
click at [183, 161] on link at bounding box center [181, 160] width 7 height 8
click at [173, 161] on div "Sale Off (P) Image 1st-Grade Fun Bundle (P) Title £94.99 (P) Price" at bounding box center [304, 250] width 330 height 187
click at [394, 118] on div "What is Word Tag? Text Block What is Clever? Text Block Free Access for Teacher…" at bounding box center [303, 106] width 272 height 33
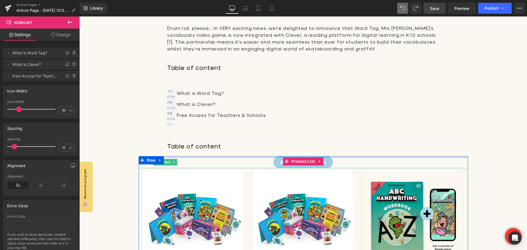
click at [197, 163] on div "Sale Off (P) Image 1st-Grade Fun Bundle (P) Title £94.99 (P) Price" at bounding box center [304, 250] width 330 height 187
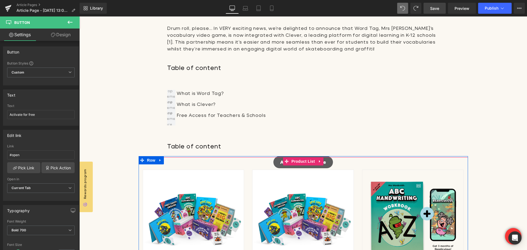
click at [196, 161] on div "Sale Off (P) Image 1st-Grade Fun Bundle (P) Title £94.99 (P) Price" at bounding box center [304, 250] width 330 height 187
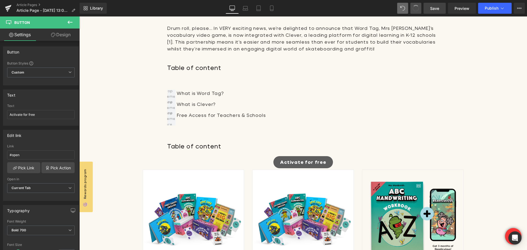
type input "100"
type input "#ffffff"
type input "100"
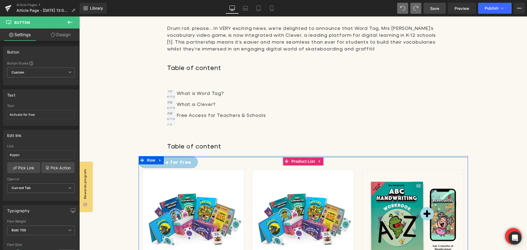
click at [172, 168] on div "Sale Off (P) Image 1st-Grade Fun Bundle (P) Title £94.99 (P) Price Icon" at bounding box center [194, 254] width 110 height 176
click at [190, 162] on div "Sale Off (P) Image 1st-Grade Fun Bundle (P) Title £94.99 (P) Price" at bounding box center [304, 250] width 330 height 187
click at [191, 160] on div "Sale Off (P) Image 1st-Grade Fun Bundle (P) Title £94.99 (P) Price" at bounding box center [304, 250] width 330 height 187
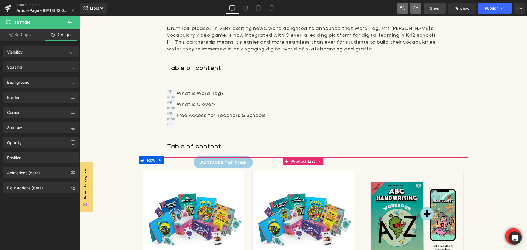
click at [196, 164] on div "Sale Off (P) Image 1st-Grade Fun Bundle (P) Title £94.99 (P) Price" at bounding box center [304, 250] width 330 height 187
click at [224, 148] on h2 "Table of content" at bounding box center [303, 146] width 272 height 9
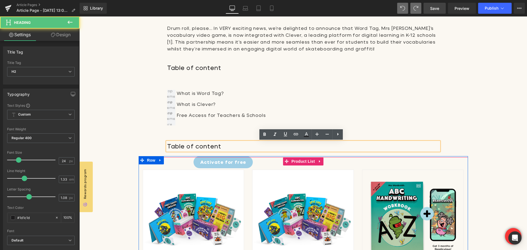
click at [249, 164] on div "Sale Off (P) Image 1st-Grade Fun Bundle (P) Title £94.99 (P) Price" at bounding box center [304, 250] width 330 height 187
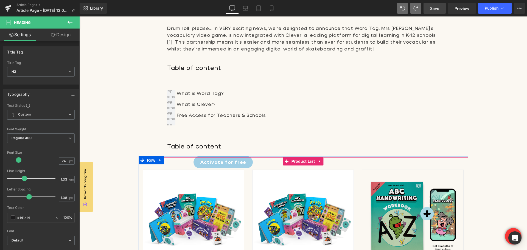
click at [249, 164] on div "Sale Off (P) Image 1st-Grade Fun Bundle (P) Title £94.99 (P) Price" at bounding box center [304, 250] width 330 height 187
click at [240, 163] on div "Sale Off (P) Image 1st-Grade Fun Bundle (P) Title £94.99 (P) Price" at bounding box center [304, 250] width 330 height 187
drag, startPoint x: 239, startPoint y: 163, endPoint x: 213, endPoint y: 161, distance: 25.9
click at [239, 163] on div "Sale Off (P) Image 1st-Grade Fun Bundle (P) Title £94.99 (P) Price" at bounding box center [304, 250] width 330 height 187
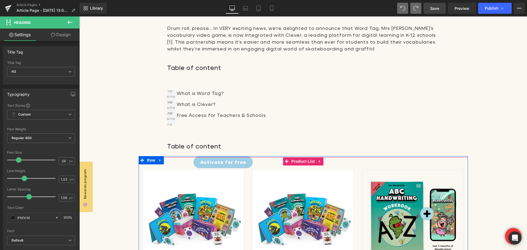
click at [194, 159] on div "Sale Off (P) Image 1st-Grade Fun Bundle (P) Title £94.99 (P) Price" at bounding box center [304, 250] width 330 height 187
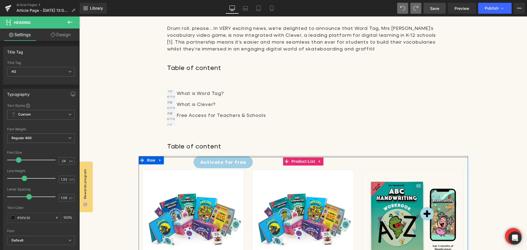
click at [225, 160] on div "Sale Off (P) Image 1st-Grade Fun Bundle (P) Title £94.99 (P) Price" at bounding box center [304, 250] width 330 height 187
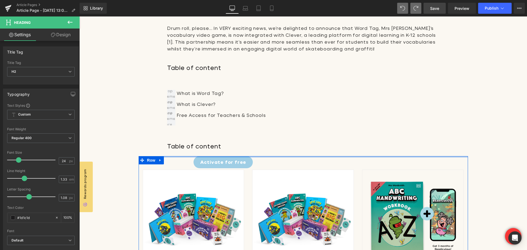
click at [226, 156] on div "Word Tag Is Now Available on Clever! Heading Image Drum roll, please… In VERY e…" at bounding box center [303, 20] width 448 height 272
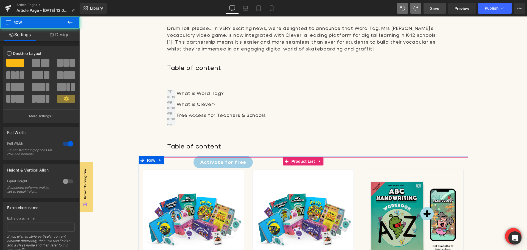
click at [225, 163] on div "Sale Off (P) Image 1st-Grade Fun Bundle (P) Title £94.99 (P) Price" at bounding box center [304, 250] width 330 height 187
click at [196, 161] on div "Sale Off (P) Image 1st-Grade Fun Bundle (P) Title £94.99 (P) Price" at bounding box center [304, 250] width 330 height 187
click at [223, 167] on div "Sale Off (P) Image 1st-Grade Fun Bundle (P) Title £94.99 (P) Price Icon" at bounding box center [194, 254] width 110 height 176
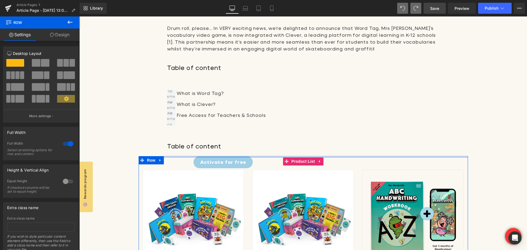
click at [259, 178] on img at bounding box center [303, 220] width 101 height 101
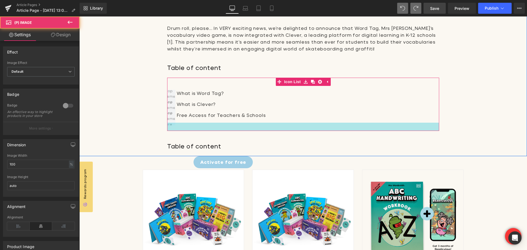
click at [269, 129] on div at bounding box center [303, 127] width 272 height 8
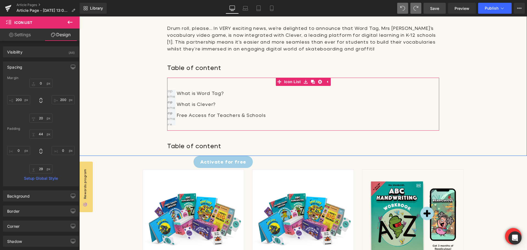
click at [230, 165] on div "Sale Off (P) Image 1st-Grade Fun Bundle (P) Title £94.99 (P) Price" at bounding box center [304, 250] width 330 height 187
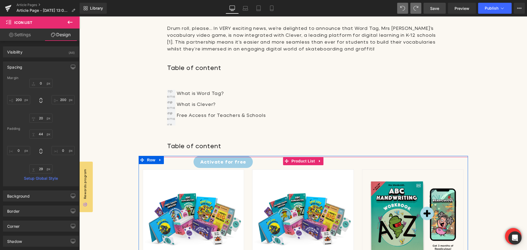
click at [253, 172] on img at bounding box center [303, 220] width 101 height 101
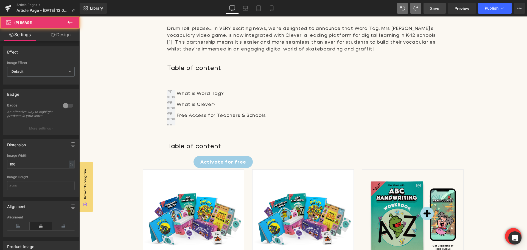
click at [248, 146] on h2 "Table of content" at bounding box center [303, 146] width 272 height 9
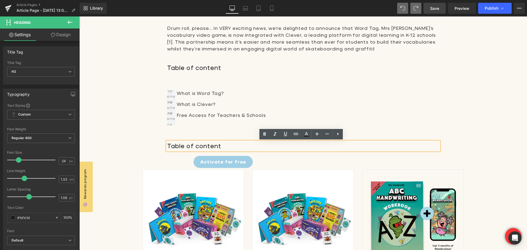
click at [249, 168] on div "Sale Off (P) Image 2nd-Grade Star Bundle (P) Title £94.99 (P) Price" at bounding box center [303, 253] width 110 height 176
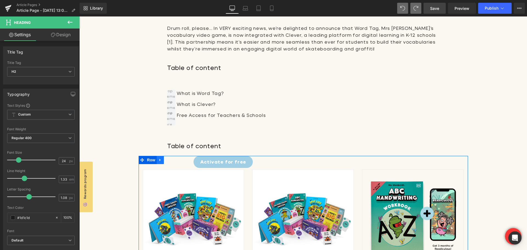
click at [158, 160] on icon at bounding box center [160, 160] width 4 height 4
click at [181, 159] on icon at bounding box center [182, 160] width 4 height 4
click at [321, 159] on icon at bounding box center [320, 161] width 4 height 4
click at [325, 160] on icon at bounding box center [324, 161] width 4 height 4
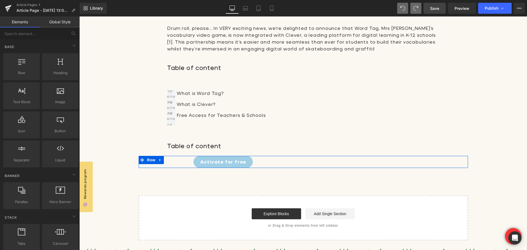
click at [183, 161] on div "Activate for free Button" at bounding box center [304, 162] width 330 height 12
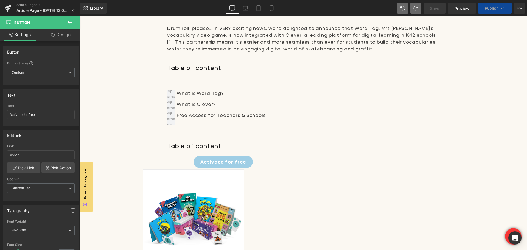
click at [191, 162] on div "Sale Off (P) Image 1st-Grade Fun Bundle (P) Title £94.99" at bounding box center [304, 250] width 330 height 187
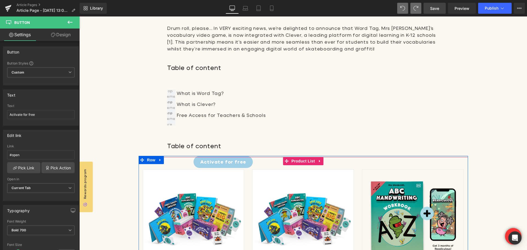
click at [196, 163] on div "Sale Off (P) Image 1st-Grade Fun Bundle (P) Title £94.99" at bounding box center [304, 250] width 330 height 187
click at [322, 162] on icon at bounding box center [320, 161] width 4 height 4
click at [325, 162] on icon at bounding box center [324, 161] width 4 height 4
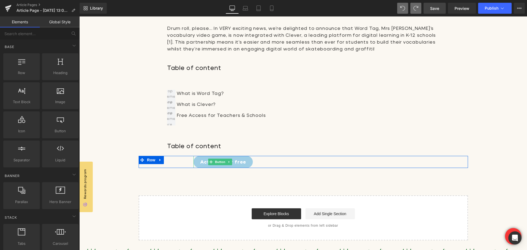
click at [238, 162] on span "Activate for free" at bounding box center [223, 161] width 46 height 7
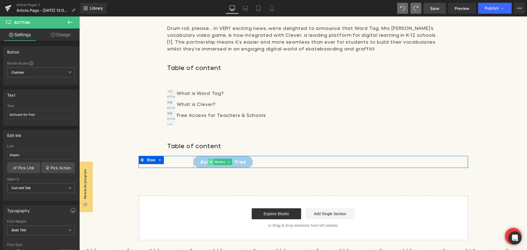
click at [210, 161] on icon at bounding box center [211, 161] width 3 height 3
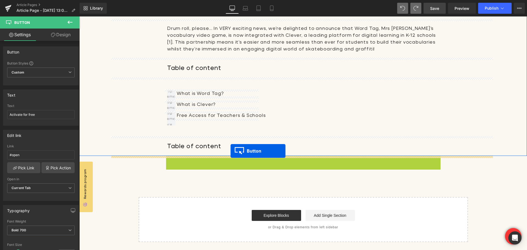
drag, startPoint x: 208, startPoint y: 162, endPoint x: 231, endPoint y: 151, distance: 25.1
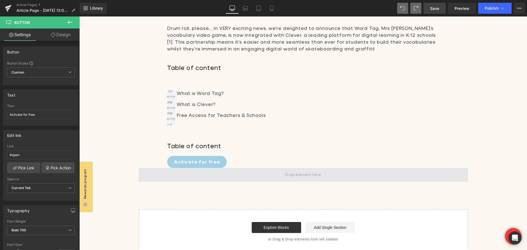
click at [281, 173] on span at bounding box center [304, 175] width 330 height 14
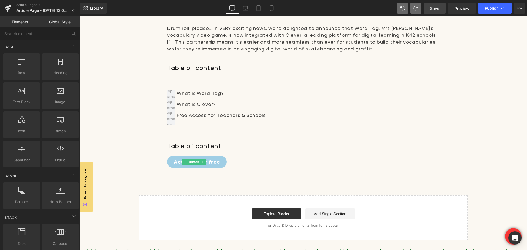
click at [205, 160] on span "Activate for free" at bounding box center [197, 161] width 46 height 7
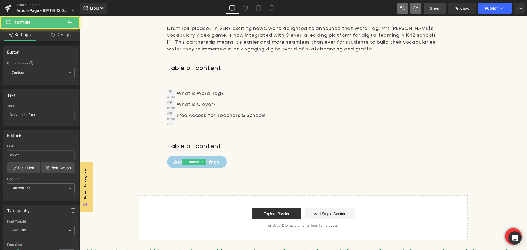
click at [207, 164] on span "Activate for free" at bounding box center [197, 161] width 46 height 7
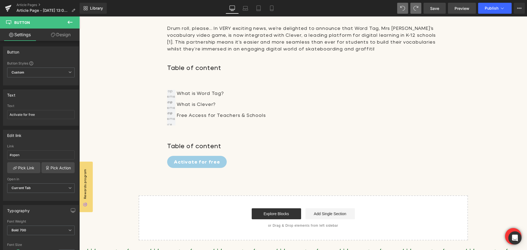
click at [462, 9] on span "Preview" at bounding box center [462, 8] width 15 height 6
click at [439, 9] on span "Save" at bounding box center [434, 8] width 9 height 6
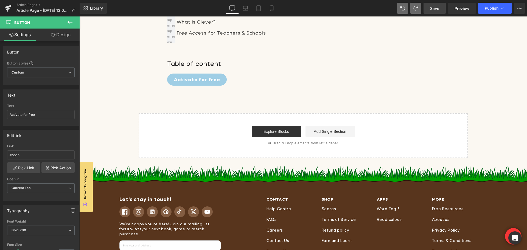
scroll to position [192, 0]
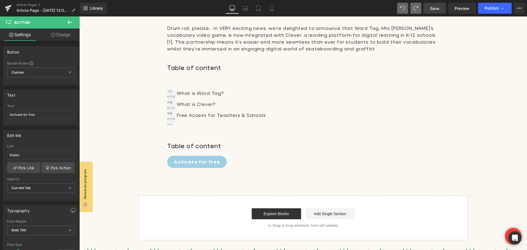
click at [69, 21] on icon at bounding box center [70, 22] width 5 height 3
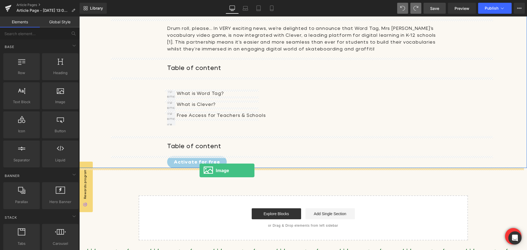
drag, startPoint x: 140, startPoint y: 117, endPoint x: 200, endPoint y: 171, distance: 80.3
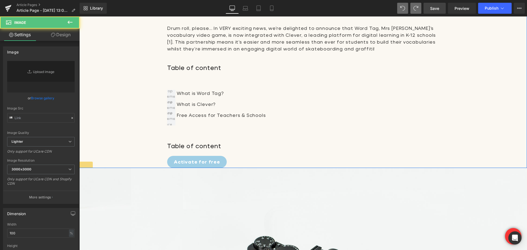
type input "//d1um8515vdn9kb.cloudfront.net/images/parallax.jpg"
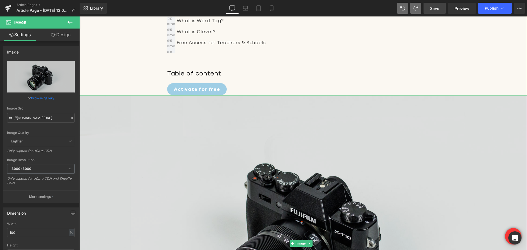
scroll to position [247, 0]
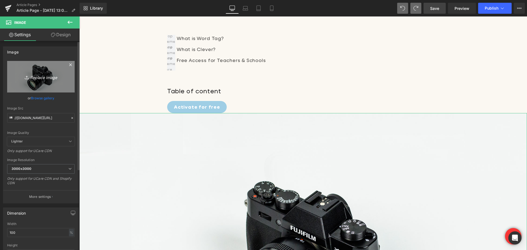
click at [36, 71] on link "Replace Image" at bounding box center [41, 77] width 68 height 32
type input "C:\fakepath\SEOon_Blog_Body_Banner_Horizontal_2.webp"
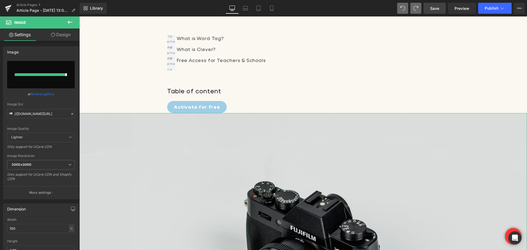
type input "https://ucarecdn.com/d40608b9-305b-451f-bc18-4a416b1278bd/-/format/auto/-/previ…"
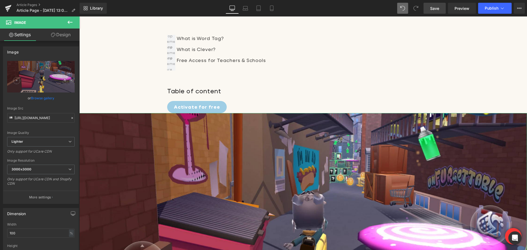
drag, startPoint x: 64, startPoint y: 35, endPoint x: 38, endPoint y: 71, distance: 44.6
click at [64, 35] on link "Design" at bounding box center [61, 35] width 40 height 12
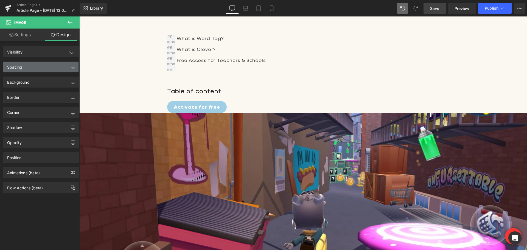
type input "0"
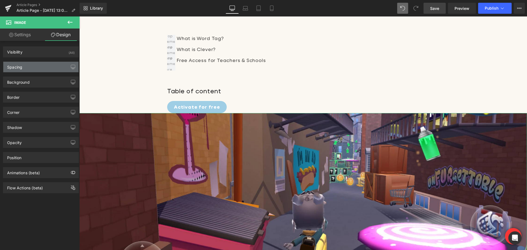
type input "0"
click at [38, 71] on div "Spacing" at bounding box center [40, 67] width 75 height 10
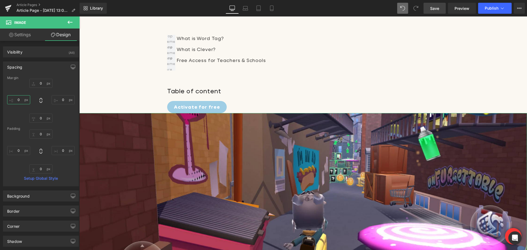
click at [20, 101] on input "0" at bounding box center [18, 99] width 23 height 9
click at [22, 99] on input "0" at bounding box center [18, 99] width 23 height 9
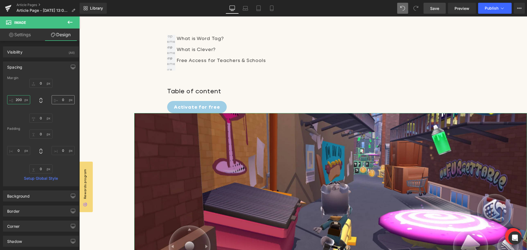
type input "200"
click at [66, 101] on input "0" at bounding box center [63, 99] width 23 height 9
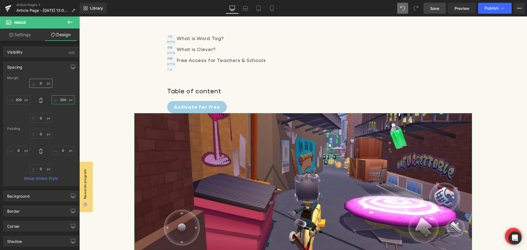
type input "200"
click at [42, 82] on input "0" at bounding box center [40, 83] width 23 height 9
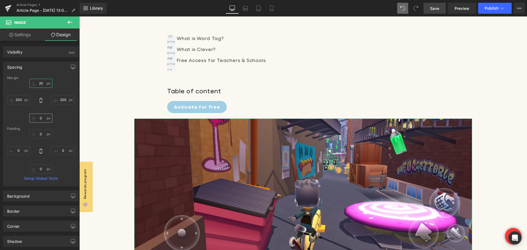
type input "20"
click at [43, 119] on input "0" at bounding box center [40, 118] width 23 height 9
type input "20"
click at [436, 7] on span "Save" at bounding box center [434, 8] width 9 height 6
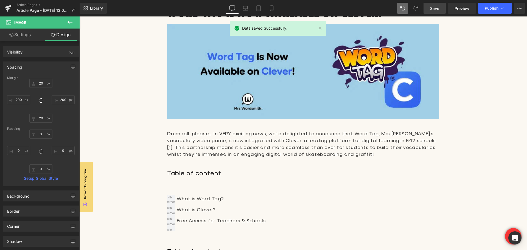
scroll to position [82, 0]
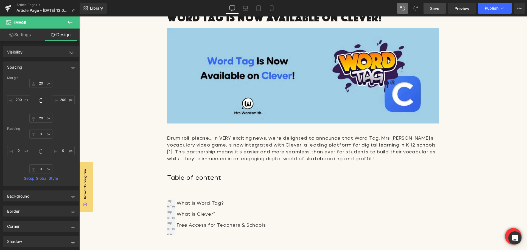
click at [22, 35] on link "Settings" at bounding box center [20, 35] width 40 height 12
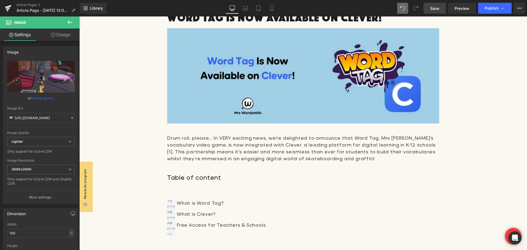
click at [76, 38] on link "Design" at bounding box center [61, 35] width 40 height 12
type input "20"
type input "200"
type input "20"
type input "200"
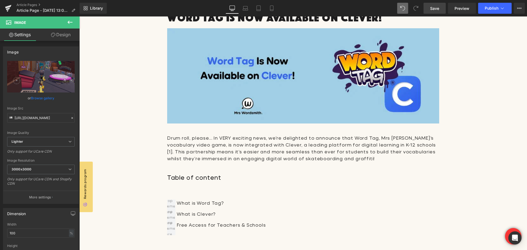
type input "0"
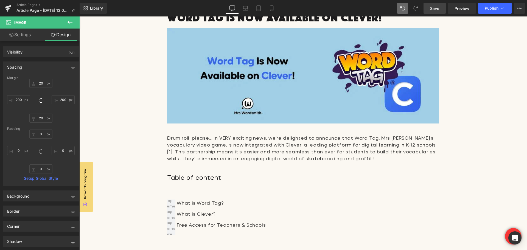
click at [68, 24] on icon at bounding box center [70, 22] width 7 height 7
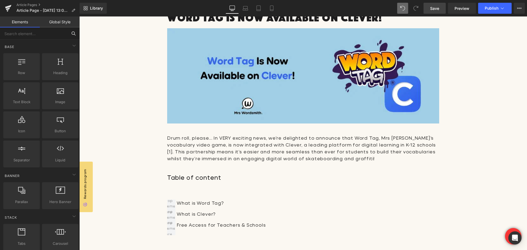
click at [32, 33] on input "text" at bounding box center [34, 33] width 68 height 12
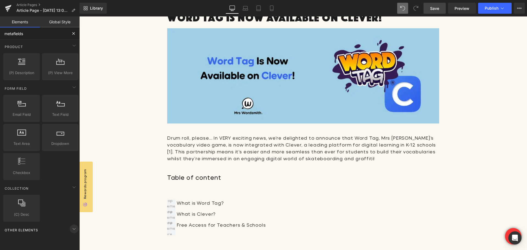
type input "metafields"
click at [71, 228] on icon at bounding box center [74, 229] width 7 height 7
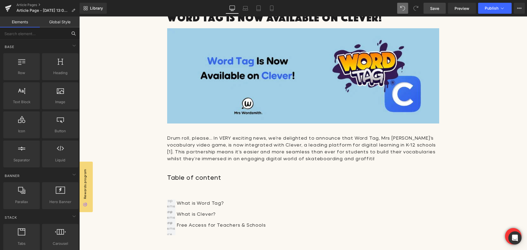
click at [40, 35] on input "text" at bounding box center [34, 33] width 68 height 12
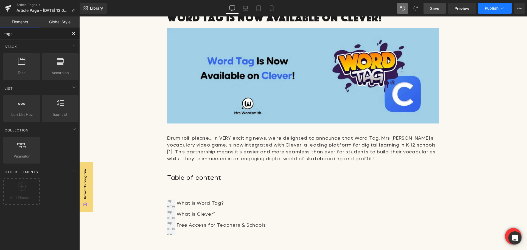
type input "tags"
click at [488, 11] on button "Publish" at bounding box center [496, 8] width 34 height 11
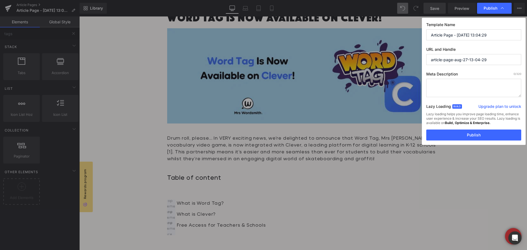
click at [456, 35] on input "Article Page - Aug 27, 13:04:29" at bounding box center [474, 34] width 95 height 11
click at [454, 62] on input "article-page-aug-27-13-04-29" at bounding box center [474, 59] width 95 height 11
drag, startPoint x: 461, startPoint y: 137, endPoint x: 382, endPoint y: 120, distance: 80.8
click at [461, 137] on button "Publish" at bounding box center [474, 135] width 95 height 11
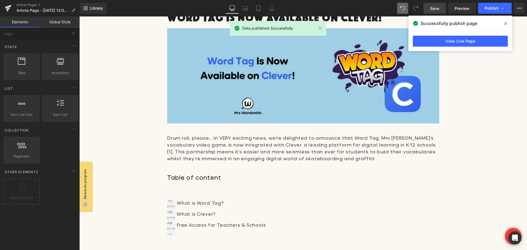
click at [503, 24] on span at bounding box center [506, 23] width 9 height 9
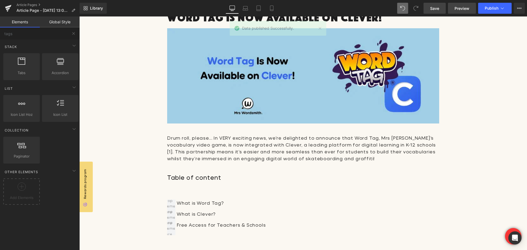
click at [458, 6] on span "Preview" at bounding box center [462, 8] width 15 height 6
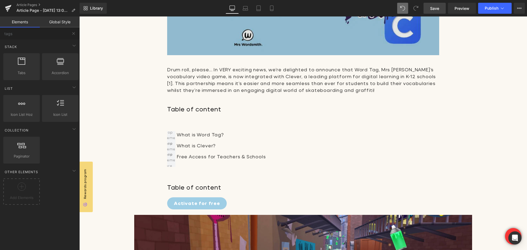
scroll to position [137, 0]
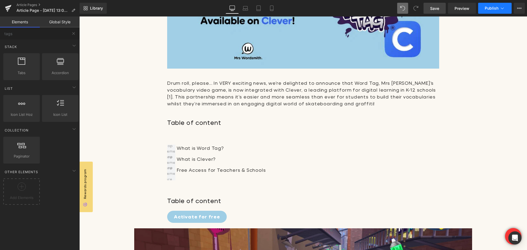
click at [505, 8] on icon at bounding box center [502, 7] width 5 height 5
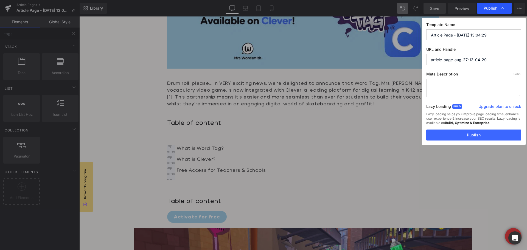
click at [505, 7] on icon at bounding box center [502, 7] width 5 height 5
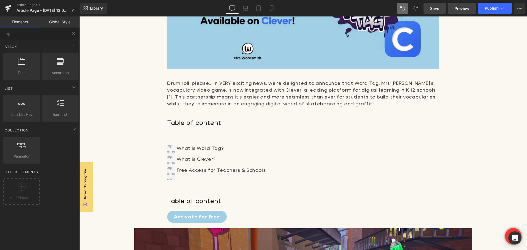
click at [458, 8] on span "Preview" at bounding box center [462, 8] width 15 height 6
click at [74, 10] on icon at bounding box center [73, 11] width 4 height 4
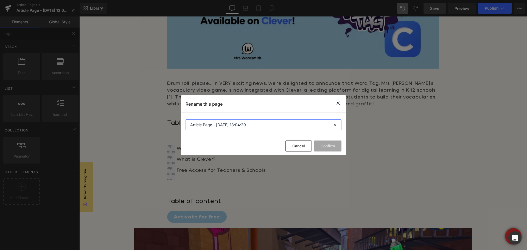
click at [268, 125] on input "Article Page - Aug 27, 13:04:29" at bounding box center [264, 124] width 156 height 11
drag, startPoint x: 268, startPoint y: 124, endPoint x: 190, endPoint y: 125, distance: 77.7
click at [190, 125] on input "Article Page - Aug 27, 13:04:29" at bounding box center [264, 124] width 156 height 11
type input "Gempages Eg"
click at [327, 149] on button "Confirm" at bounding box center [327, 146] width 27 height 11
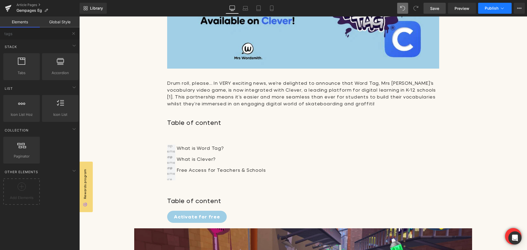
click at [491, 10] on span "Publish" at bounding box center [492, 8] width 14 height 4
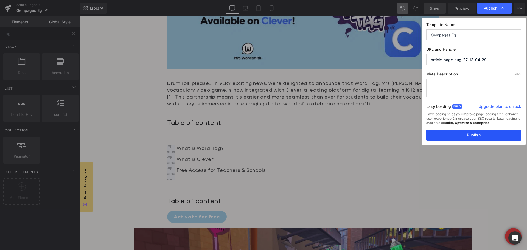
click at [474, 139] on button "Publish" at bounding box center [474, 135] width 95 height 11
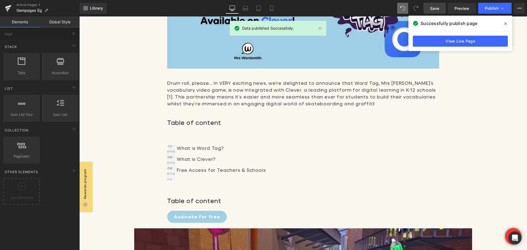
drag, startPoint x: 504, startPoint y: 21, endPoint x: 424, endPoint y: 5, distance: 81.3
click at [504, 21] on span at bounding box center [506, 23] width 9 height 9
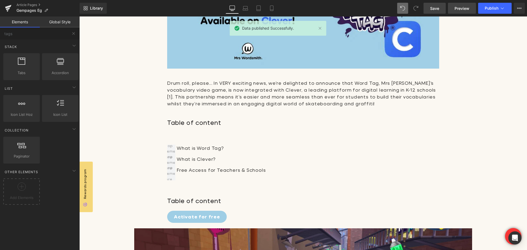
click at [454, 5] on link "Preview" at bounding box center [462, 8] width 28 height 11
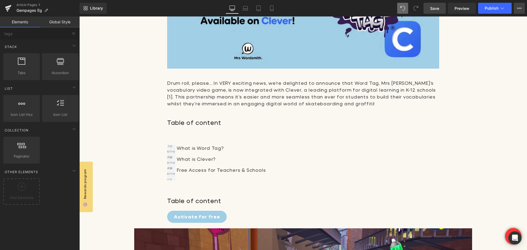
click at [519, 7] on icon at bounding box center [520, 8] width 4 height 4
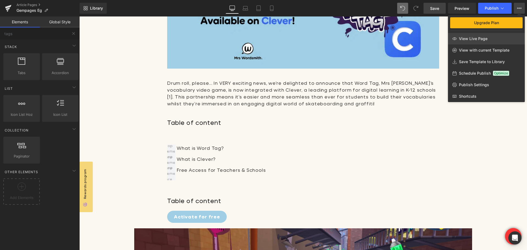
click at [484, 36] on link "View Live Page" at bounding box center [486, 39] width 77 height 12
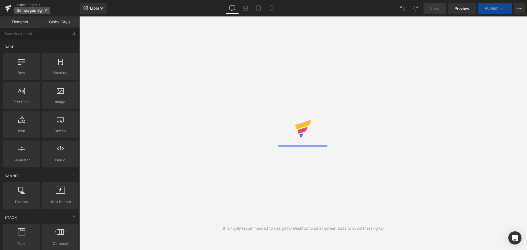
click at [31, 9] on span "Gempages Eg" at bounding box center [29, 10] width 26 height 4
click at [31, 4] on link "Article Pages" at bounding box center [47, 5] width 63 height 4
click at [57, 24] on link "Global Style" at bounding box center [60, 21] width 40 height 11
